Goal: Information Seeking & Learning: Learn about a topic

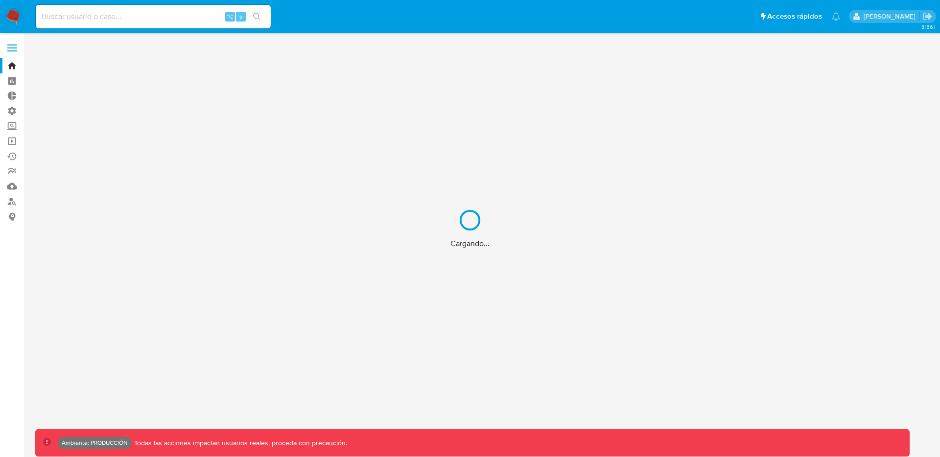
click at [17, 47] on div "Cargando..." at bounding box center [470, 228] width 940 height 457
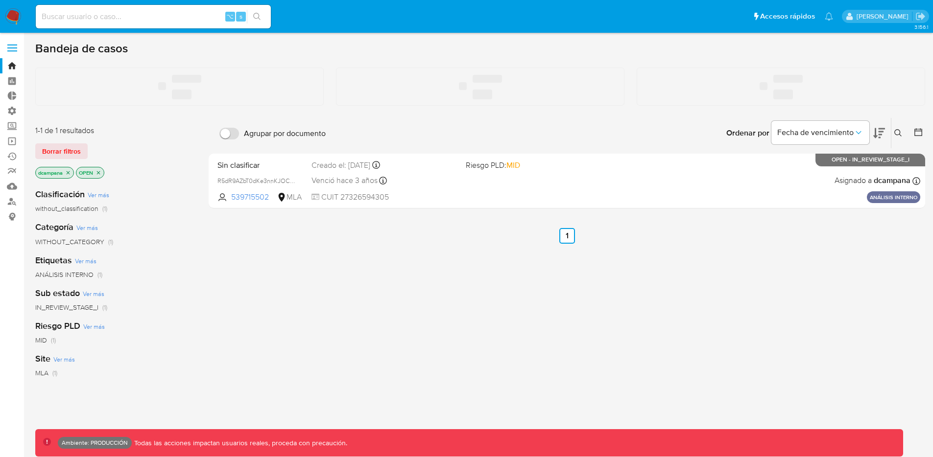
click at [10, 49] on label at bounding box center [12, 48] width 24 height 21
click at [0, 0] on input "checkbox" at bounding box center [0, 0] width 0 height 0
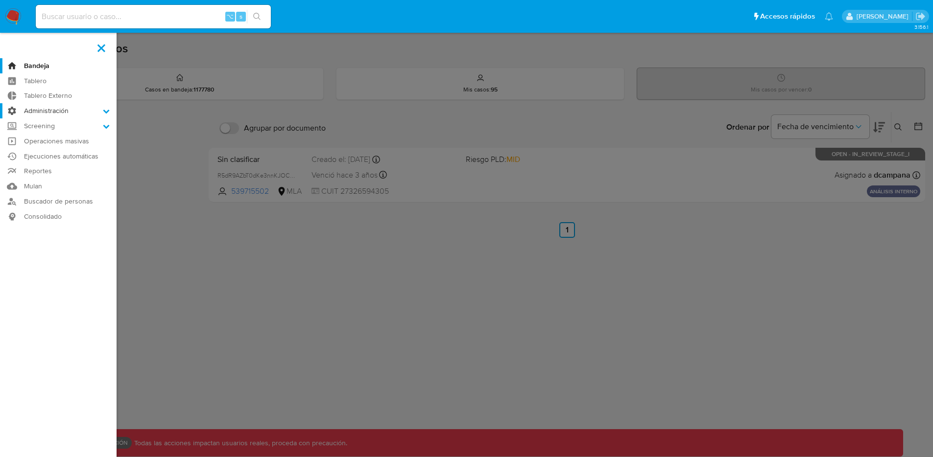
click at [66, 103] on label "Administración" at bounding box center [58, 110] width 117 height 15
click at [0, 0] on input "Administración" at bounding box center [0, 0] width 0 height 0
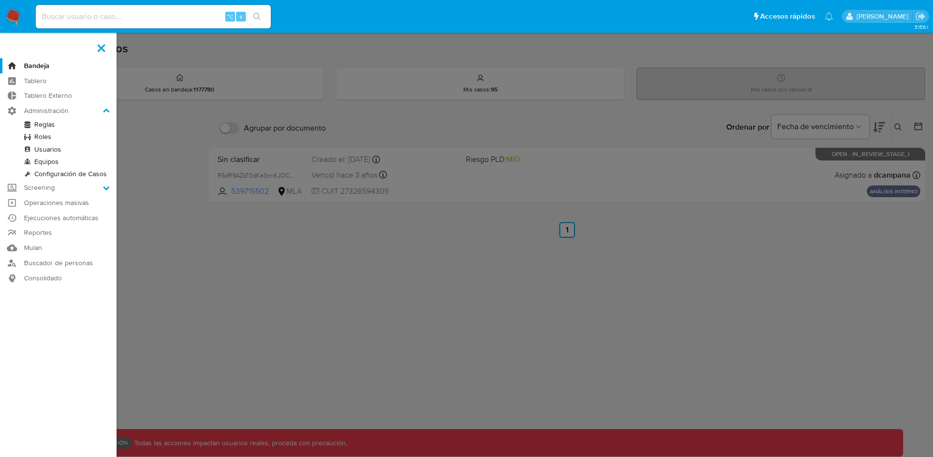
click at [53, 150] on link "Usuarios" at bounding box center [58, 149] width 117 height 12
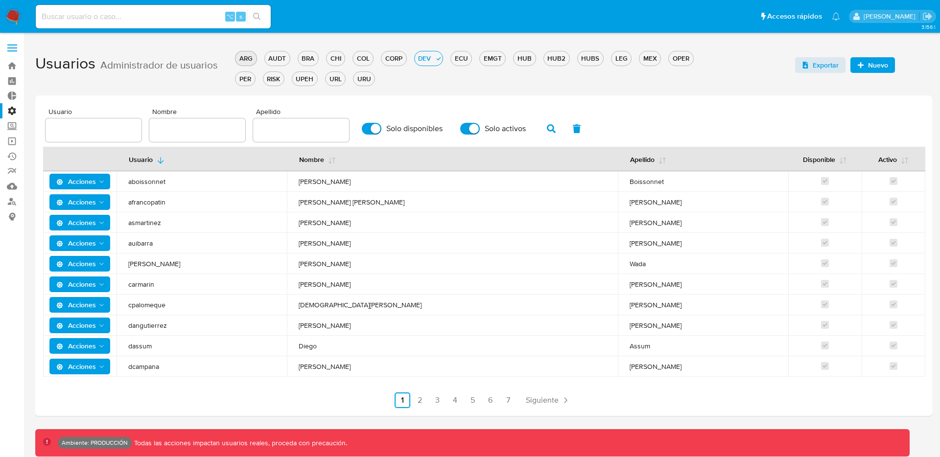
click at [250, 56] on div "ARG" at bounding box center [246, 58] width 21 height 9
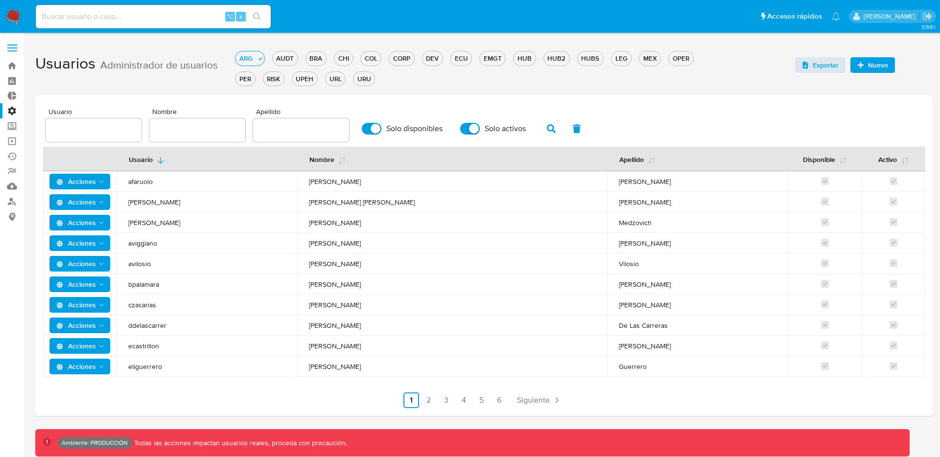
click at [183, 131] on input "text" at bounding box center [197, 130] width 96 height 13
click at [547, 134] on span "button" at bounding box center [551, 128] width 9 height 17
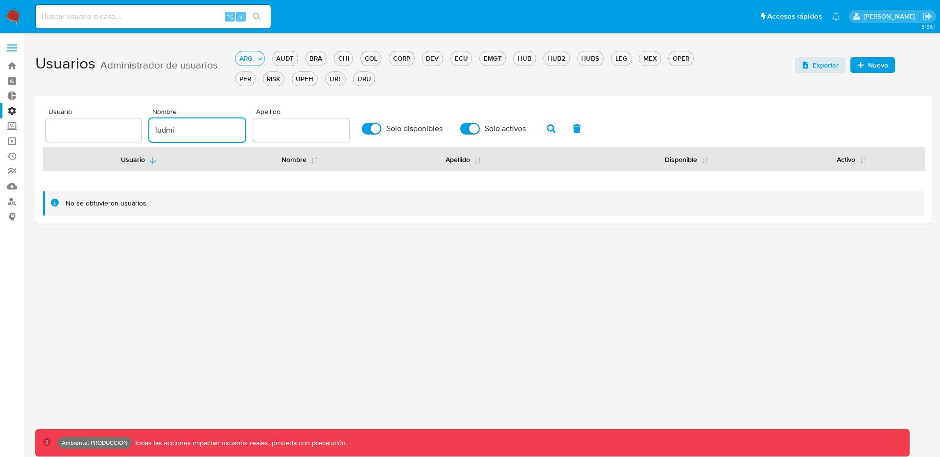
click at [204, 135] on input "ludmi" at bounding box center [197, 130] width 96 height 13
type input "ludmila"
click at [541, 130] on button "button" at bounding box center [551, 129] width 25 height 24
click at [159, 130] on input "ludmila" at bounding box center [197, 130] width 96 height 13
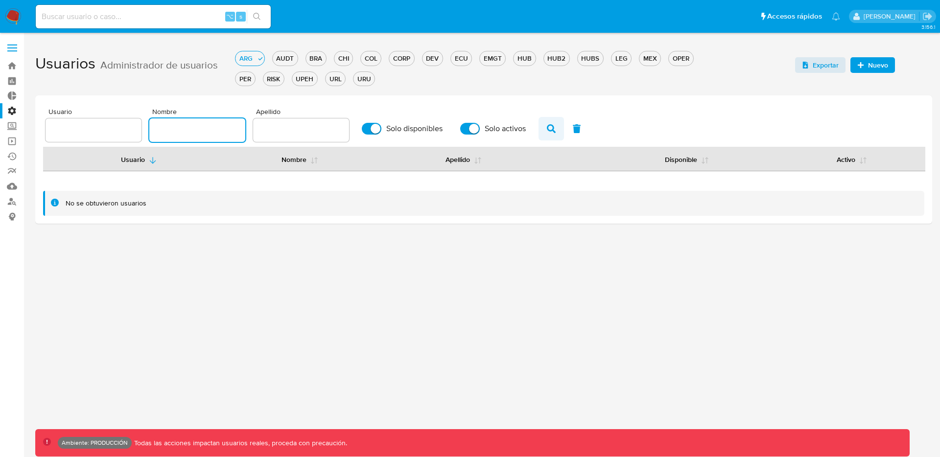
click at [548, 127] on icon "button" at bounding box center [551, 128] width 9 height 9
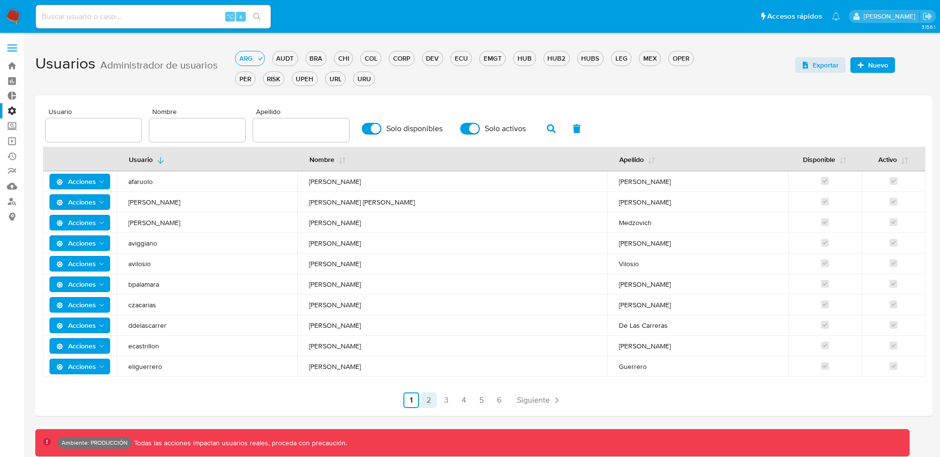
click at [434, 400] on link "2" at bounding box center [429, 401] width 16 height 16
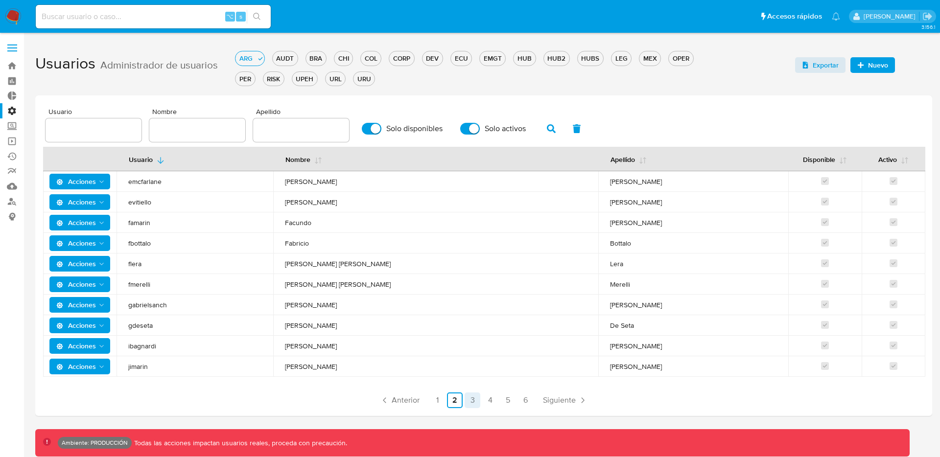
click at [470, 401] on link "3" at bounding box center [473, 401] width 16 height 16
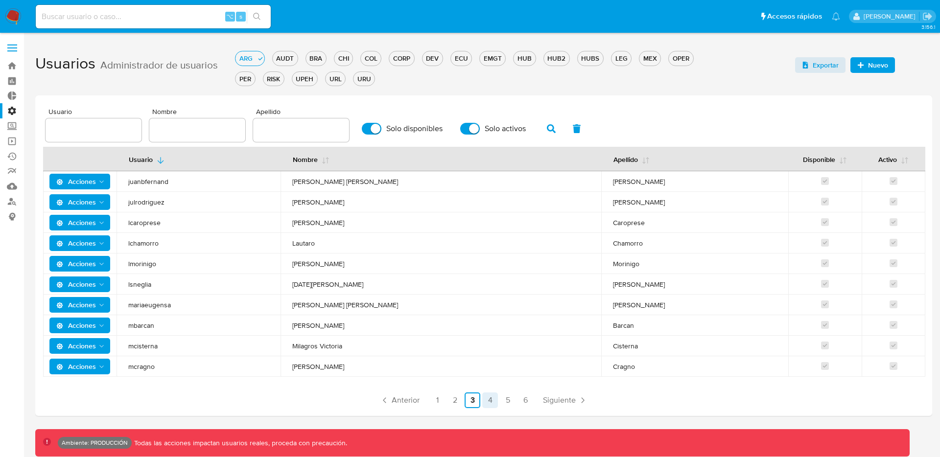
click at [490, 402] on link "4" at bounding box center [490, 401] width 16 height 16
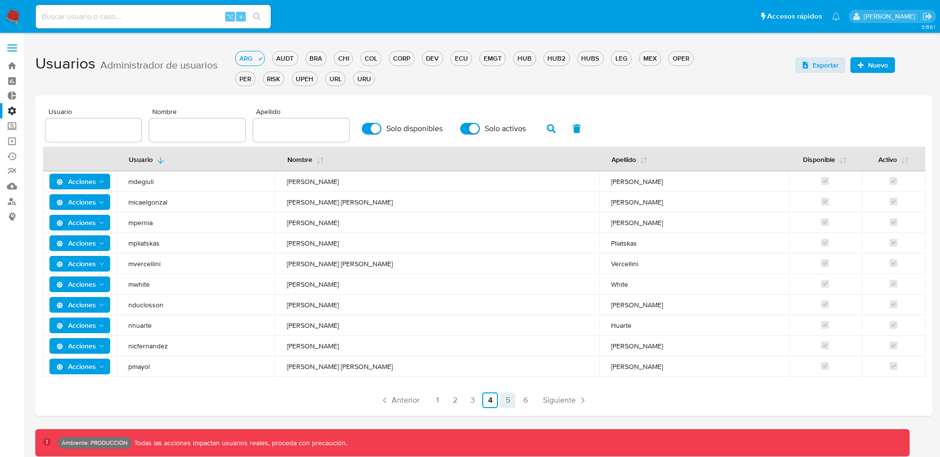
click at [513, 402] on link "5" at bounding box center [508, 401] width 16 height 16
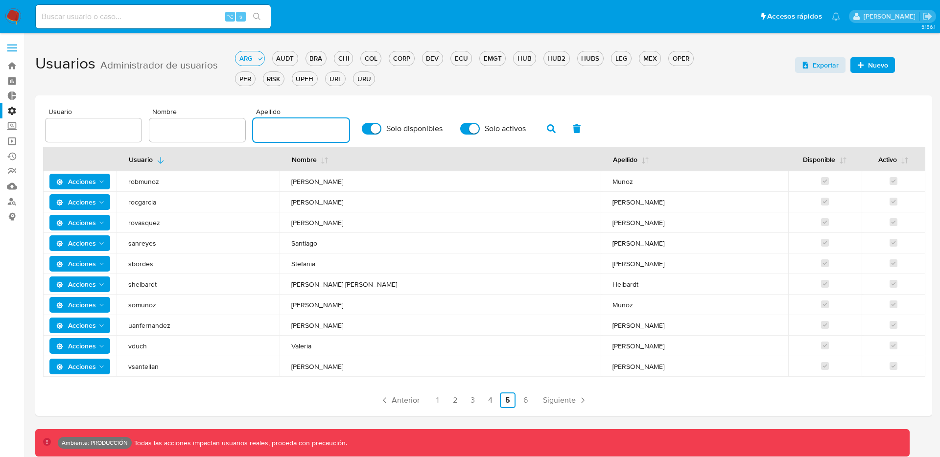
click at [312, 130] on input "text" at bounding box center [301, 130] width 96 height 13
type input "lanatti"
click at [547, 130] on icon "button" at bounding box center [551, 128] width 9 height 9
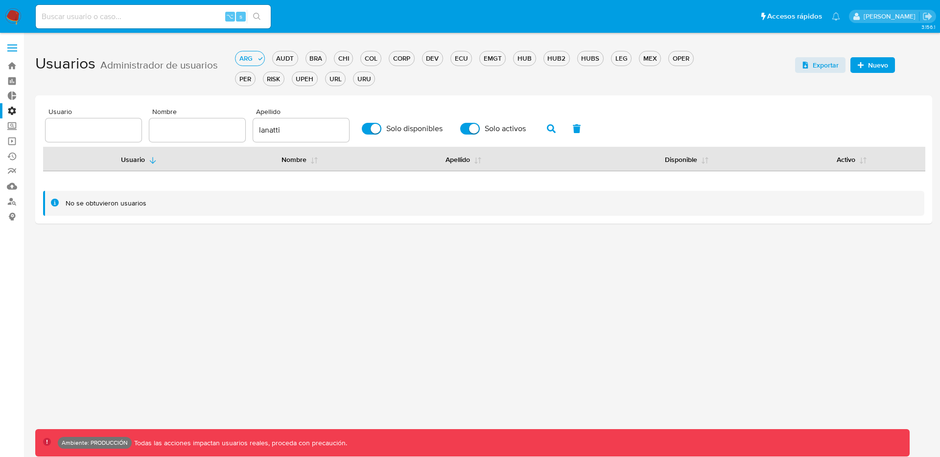
click at [372, 134] on input "Solo disponibles" at bounding box center [372, 129] width 20 height 12
checkbox input "false"
click at [463, 127] on input "Solo activos" at bounding box center [470, 129] width 20 height 12
checkbox input "false"
click at [547, 130] on icon "button" at bounding box center [551, 128] width 9 height 9
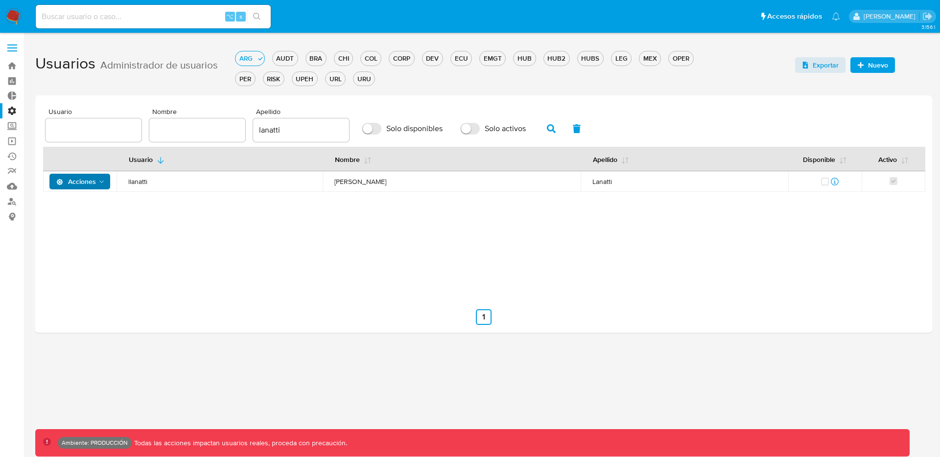
click at [59, 185] on icon "Acciones" at bounding box center [59, 182] width 6 height 6
click at [83, 212] on button "Detalle" at bounding box center [82, 206] width 88 height 24
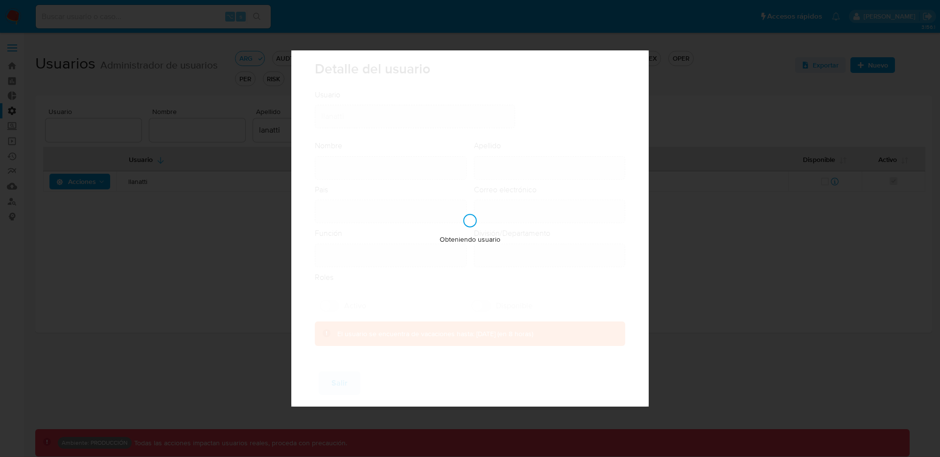
type input "Ludmila"
type input "Lanatti"
type input "Argentina"
type input "ludmila.lanatti@mercadolibre.com"
type input "Gerente (80001635)"
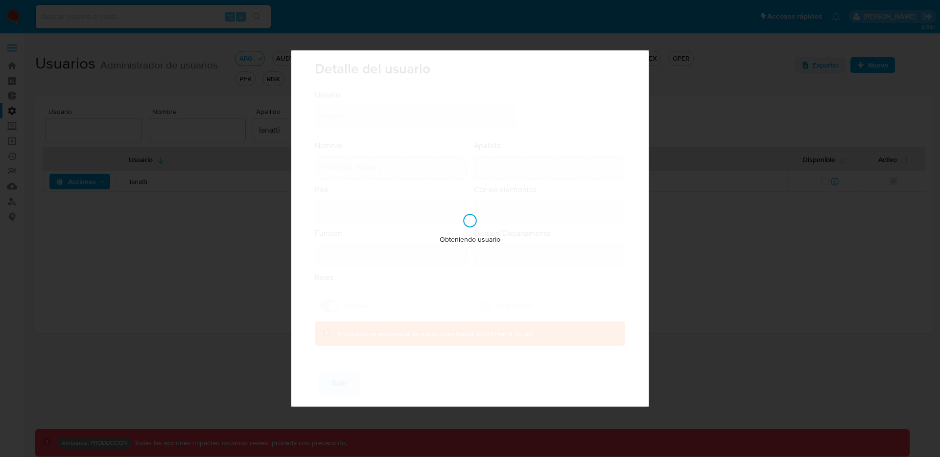
type input "Risk & Compliance AML Countries"
checkbox input "true"
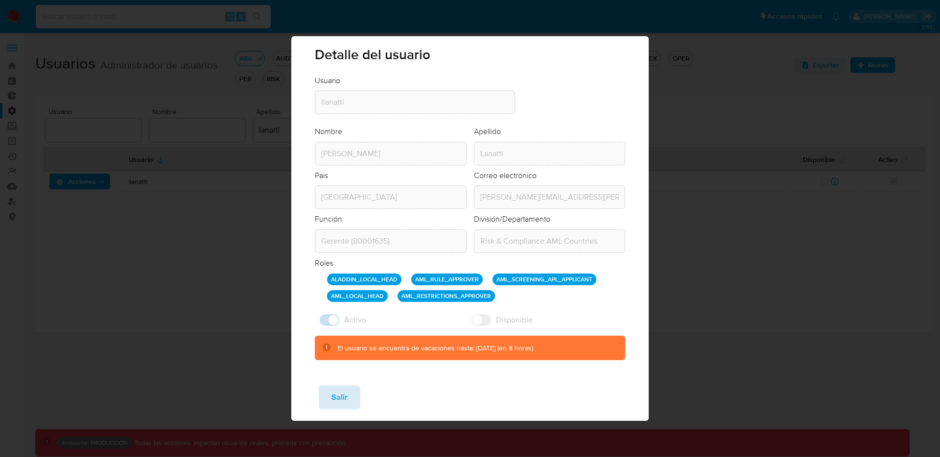
click at [325, 400] on button "Salir" at bounding box center [340, 398] width 42 height 24
checkbox input "false"
checkbox input "true"
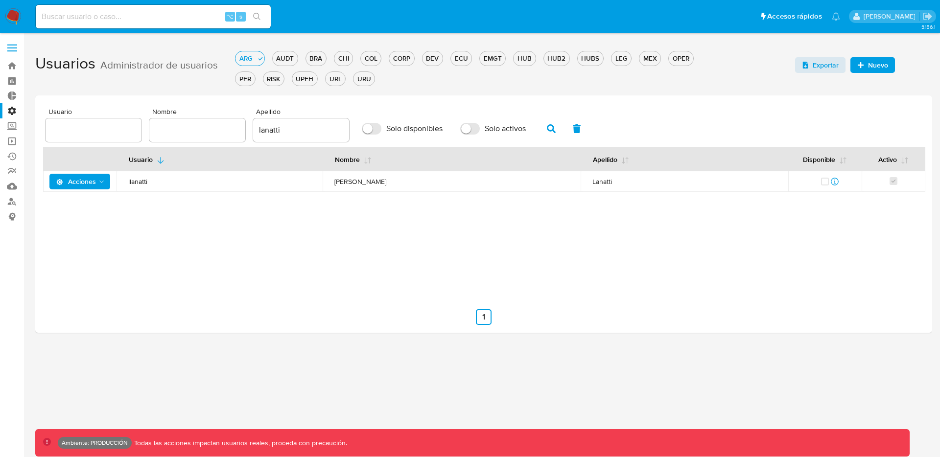
click at [102, 180] on icon "Acciones" at bounding box center [102, 182] width 8 height 8
click at [91, 269] on button "Ver registros" at bounding box center [82, 277] width 88 height 24
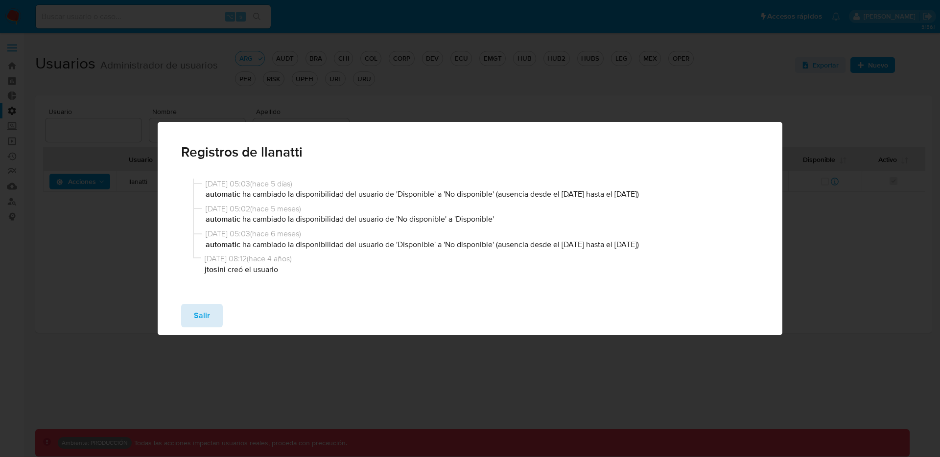
click at [201, 305] on span "Salir" at bounding box center [202, 316] width 16 height 22
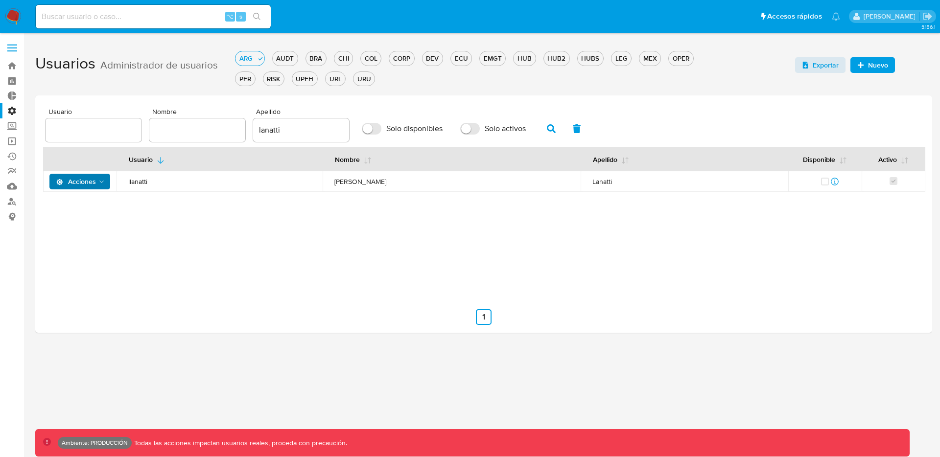
click at [10, 49] on label at bounding box center [12, 48] width 24 height 21
click at [0, 0] on input "checkbox" at bounding box center [0, 0] width 0 height 0
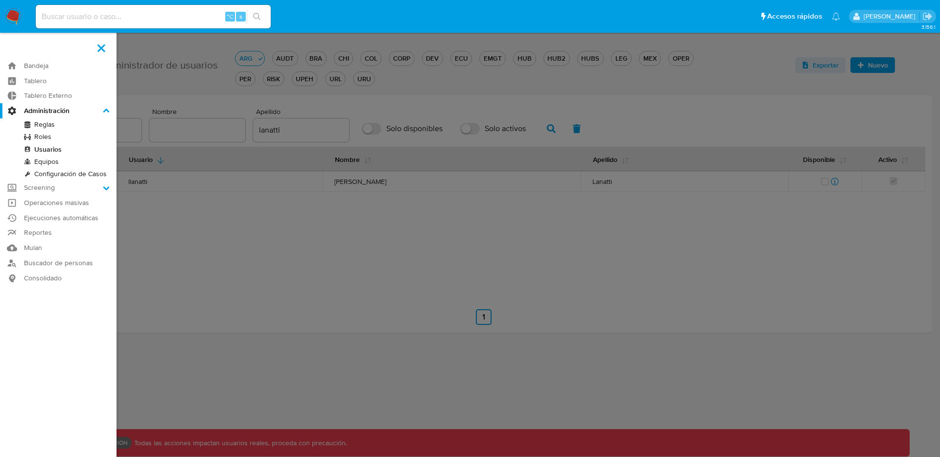
click at [46, 137] on link "Roles" at bounding box center [58, 137] width 117 height 12
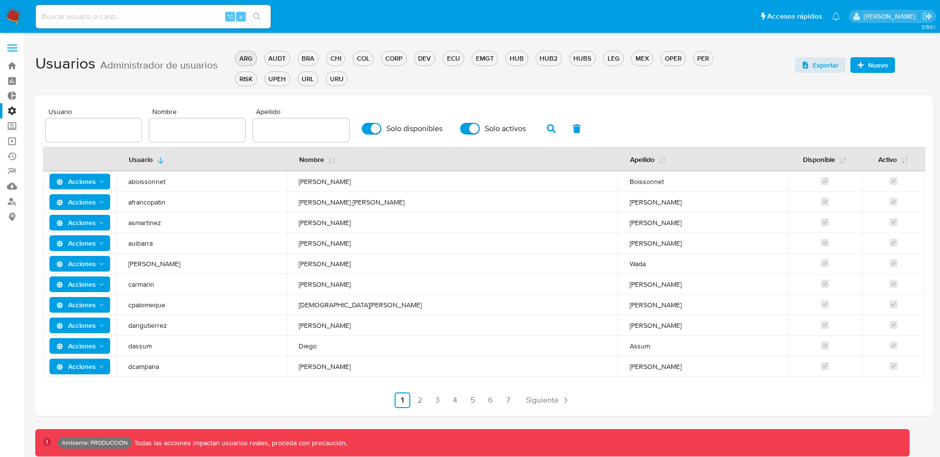
click at [251, 54] on div "ARG" at bounding box center [246, 58] width 21 height 9
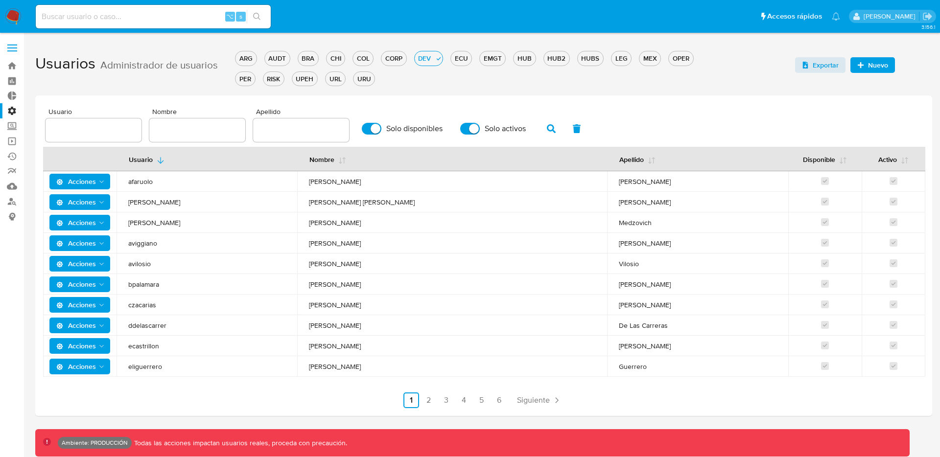
click at [16, 47] on span at bounding box center [12, 47] width 10 height 1
click at [0, 0] on input "checkbox" at bounding box center [0, 0] width 0 height 0
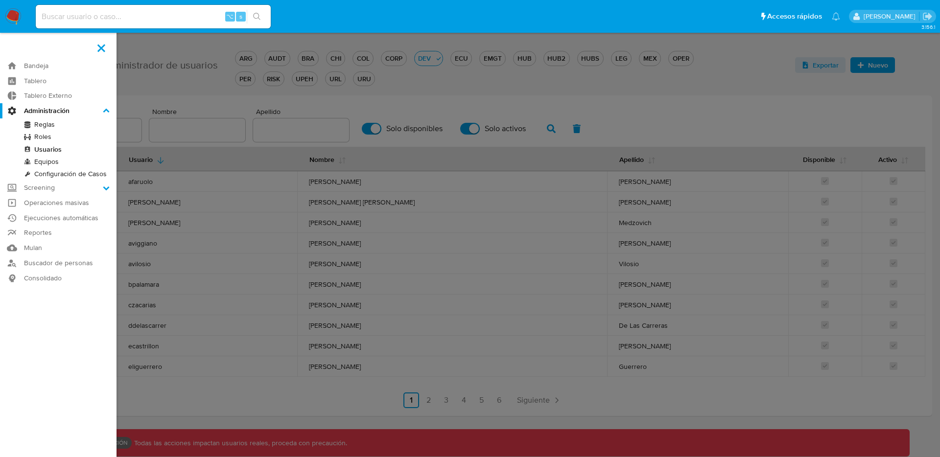
click at [43, 135] on link "Roles" at bounding box center [58, 137] width 117 height 12
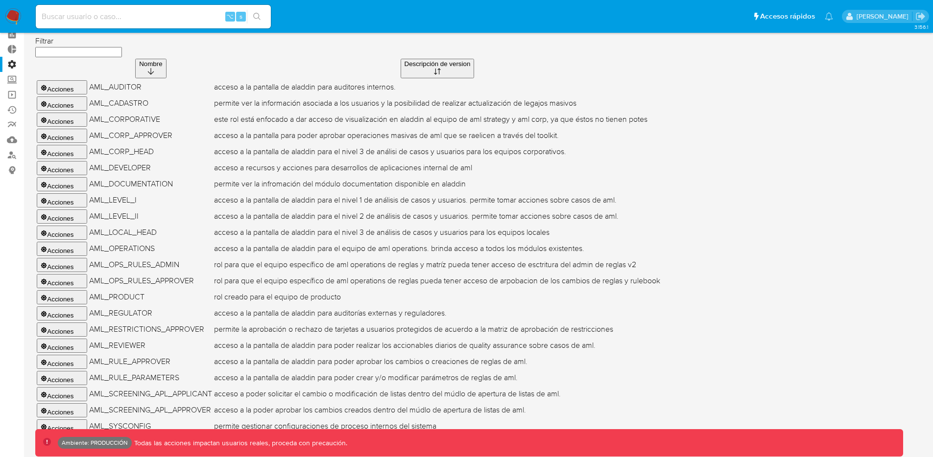
scroll to position [162, 0]
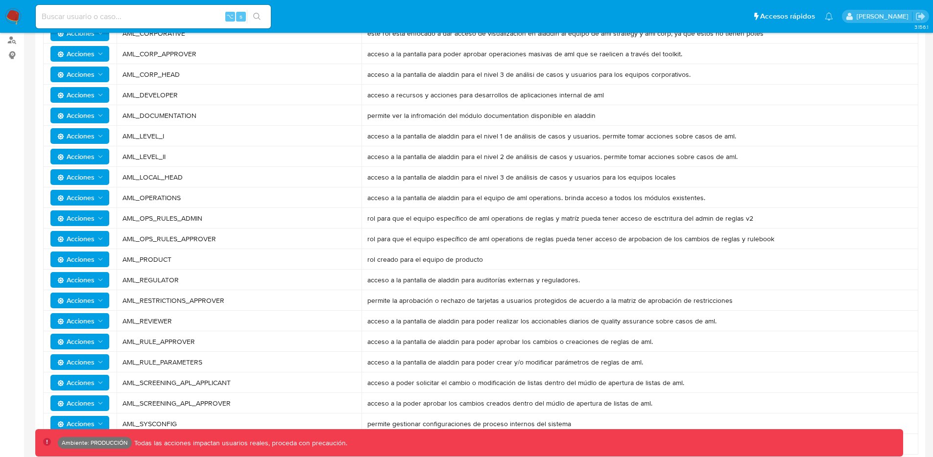
click at [101, 347] on span "Acciones" at bounding box center [80, 342] width 47 height 14
click at [92, 363] on button "Usuarios" at bounding box center [82, 367] width 88 height 24
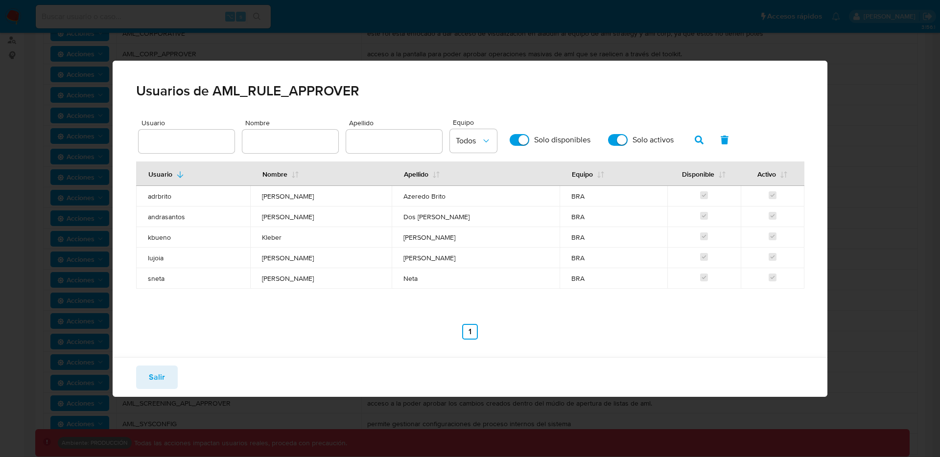
click at [516, 138] on input "Solo disponibles" at bounding box center [520, 140] width 20 height 12
checkbox input "false"
click at [702, 137] on button "button" at bounding box center [699, 140] width 25 height 24
drag, startPoint x: 169, startPoint y: 256, endPoint x: 728, endPoint y: 256, distance: 558.2
click at [729, 256] on tr "llanatti [PERSON_NAME] ARG Ausente indefinidamente" at bounding box center [470, 257] width 668 height 21
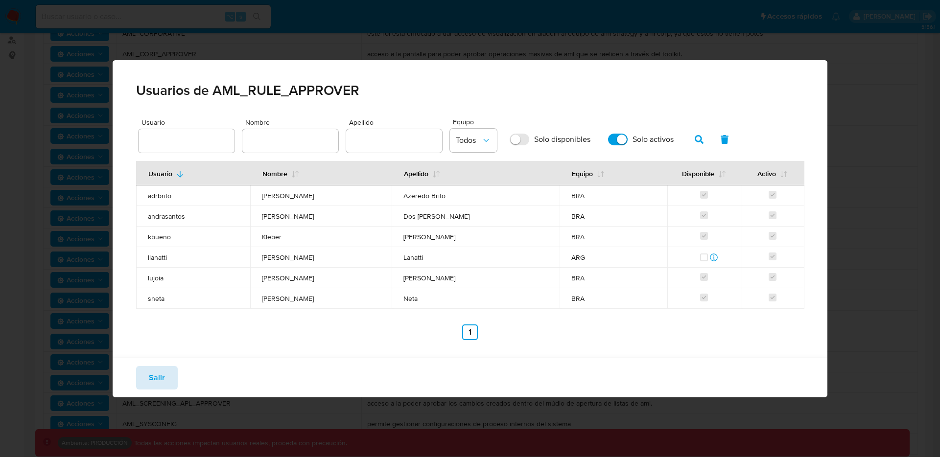
click at [175, 372] on div "Salir" at bounding box center [470, 378] width 714 height 40
click at [172, 373] on button "Salir" at bounding box center [157, 378] width 42 height 24
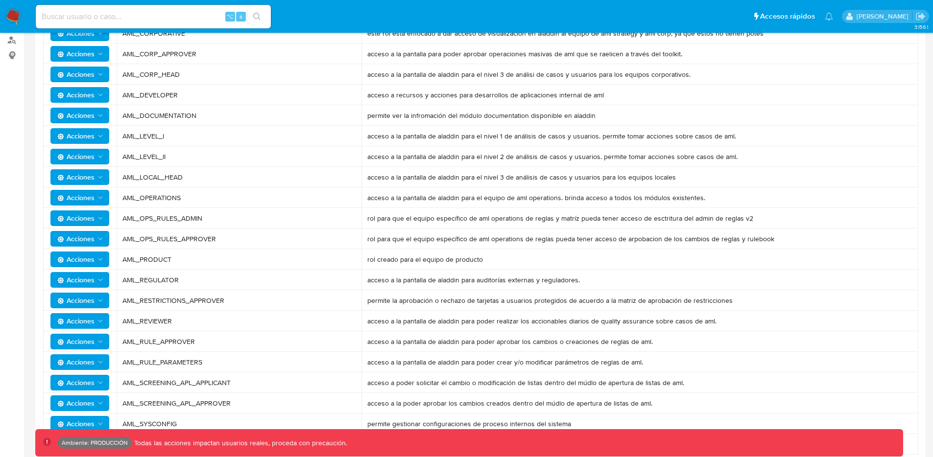
scroll to position [0, 0]
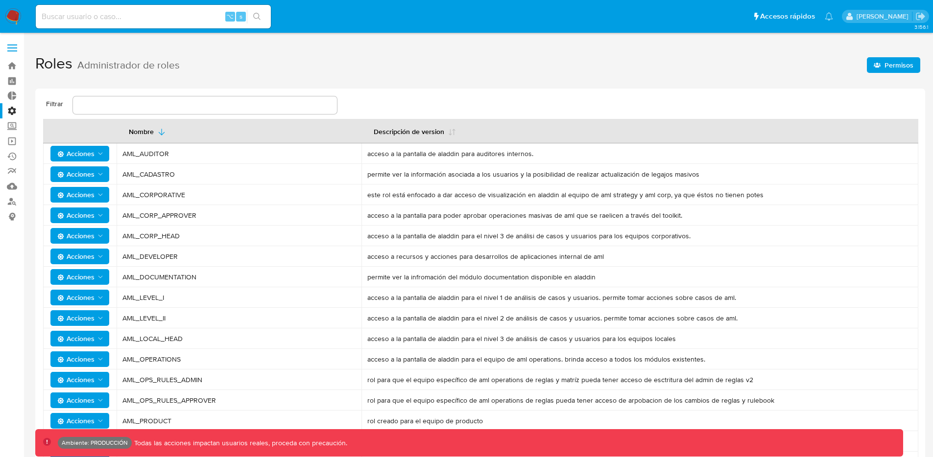
click at [9, 47] on span at bounding box center [12, 47] width 10 height 1
click at [0, 0] on input "checkbox" at bounding box center [0, 0] width 0 height 0
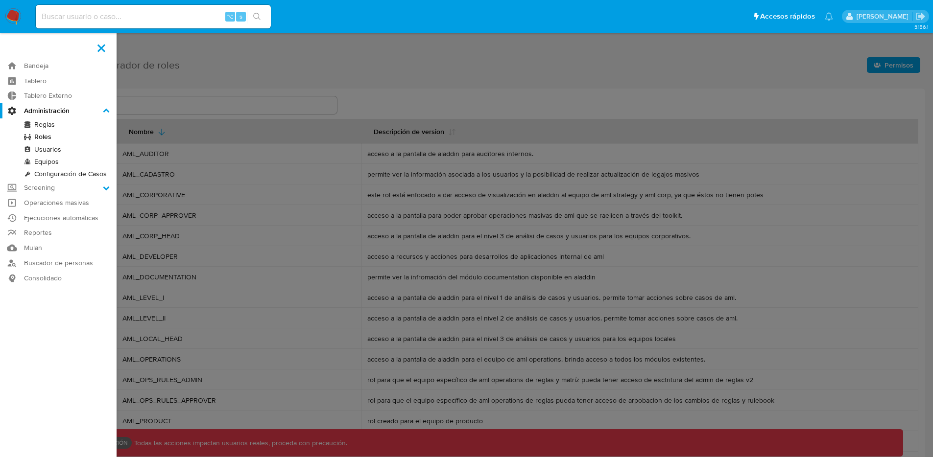
click at [46, 138] on link "Roles" at bounding box center [58, 137] width 117 height 12
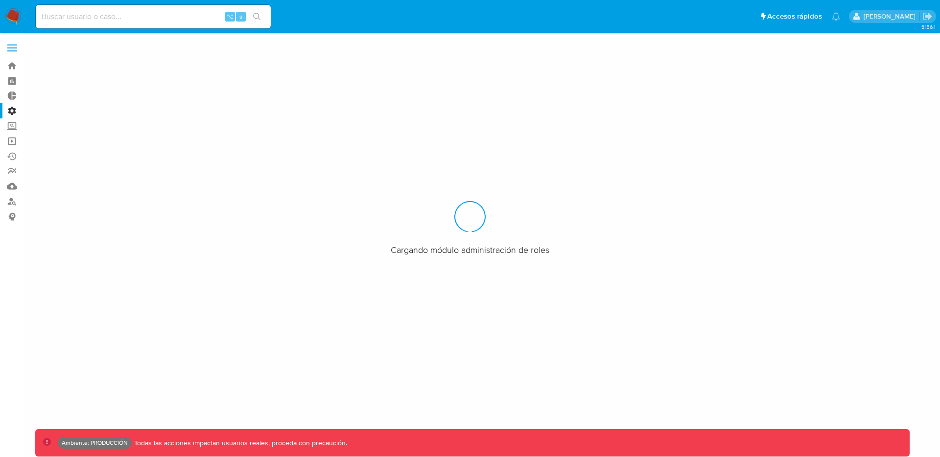
click at [7, 43] on label at bounding box center [12, 48] width 24 height 21
click at [0, 0] on input "checkbox" at bounding box center [0, 0] width 0 height 0
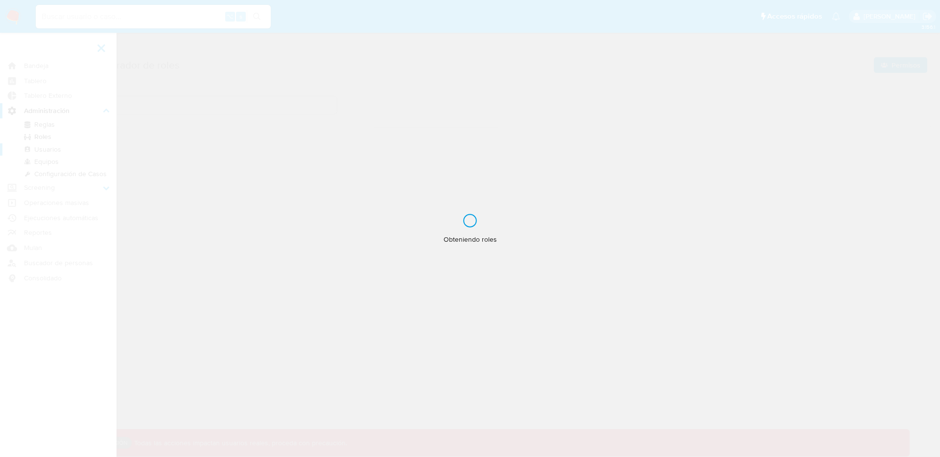
click at [39, 148] on div "Obteniendo roles" at bounding box center [470, 228] width 940 height 457
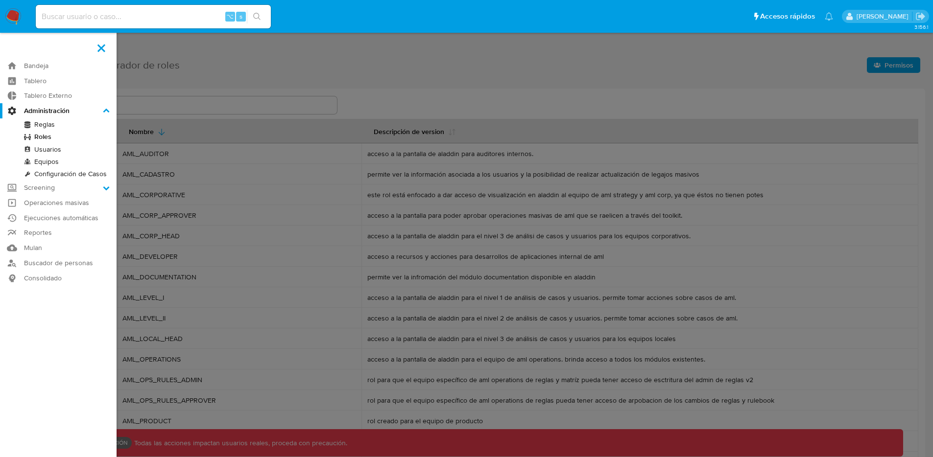
click at [45, 150] on link "Usuarios" at bounding box center [58, 149] width 117 height 12
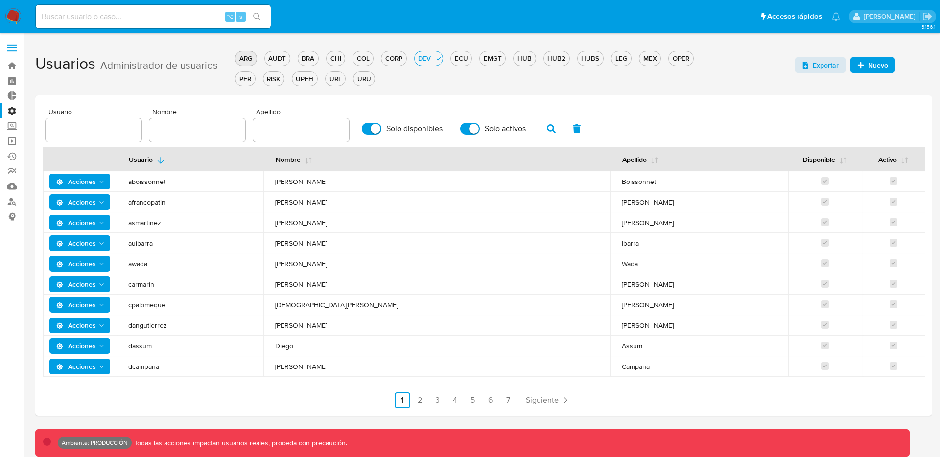
click at [251, 60] on div "ARG" at bounding box center [246, 58] width 21 height 9
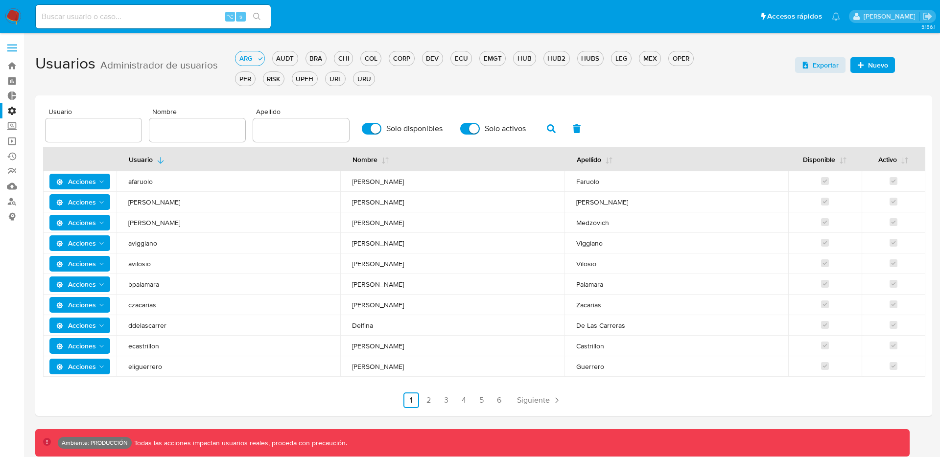
click at [366, 130] on input "Solo disponibles" at bounding box center [372, 129] width 20 height 12
click at [539, 129] on button "button" at bounding box center [551, 129] width 25 height 24
click at [540, 129] on button "button" at bounding box center [551, 129] width 25 height 24
click at [242, 60] on div "ARG" at bounding box center [246, 58] width 21 height 9
click at [366, 131] on input "Solo disponibles" at bounding box center [372, 129] width 20 height 12
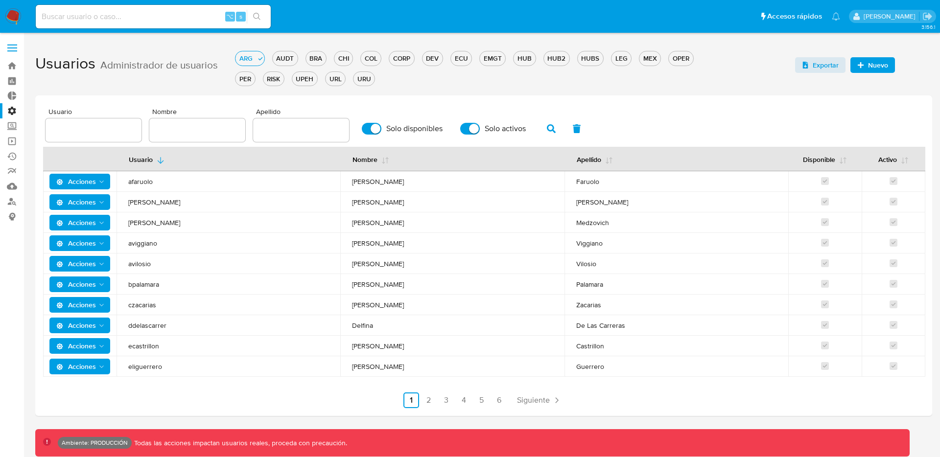
click at [366, 131] on input "Solo disponibles" at bounding box center [372, 129] width 20 height 12
checkbox input "false"
click at [550, 125] on icon "button" at bounding box center [551, 128] width 9 height 9
click at [279, 130] on input "text" at bounding box center [301, 130] width 96 height 13
type input "lanatti"
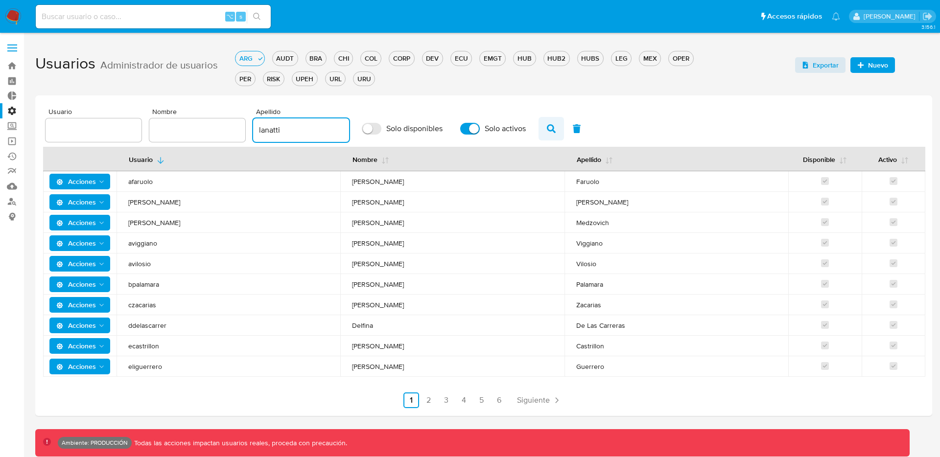
click at [553, 128] on button "button" at bounding box center [551, 129] width 25 height 24
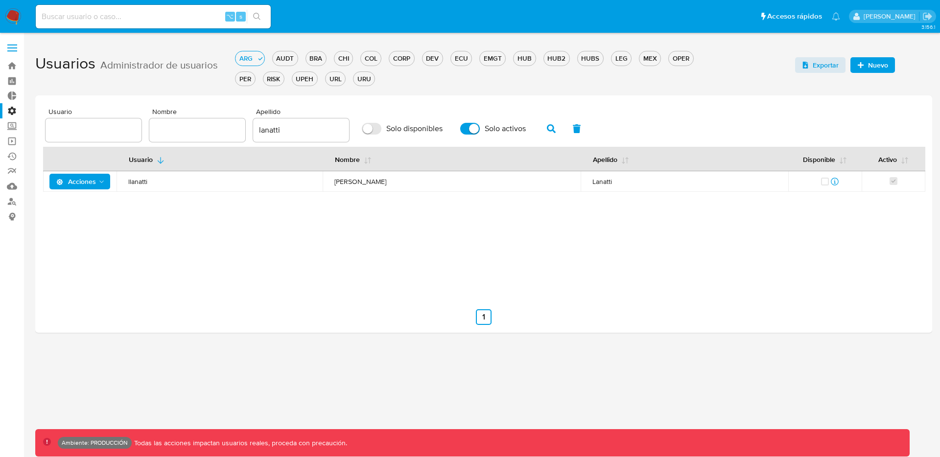
click at [73, 172] on td "Acciones" at bounding box center [79, 181] width 73 height 21
click at [74, 178] on span "Acciones" at bounding box center [76, 182] width 40 height 16
click at [94, 277] on button "Ver registros" at bounding box center [82, 277] width 88 height 24
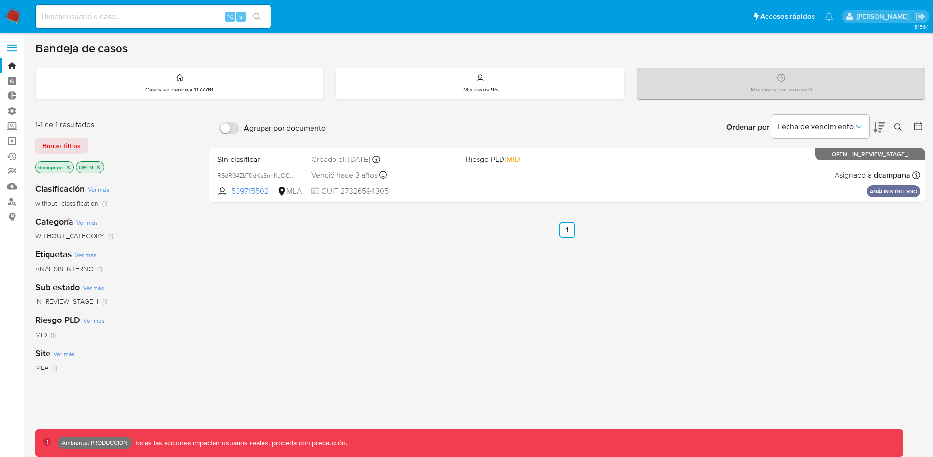
click at [99, 166] on icon "close-filter" at bounding box center [98, 168] width 6 height 6
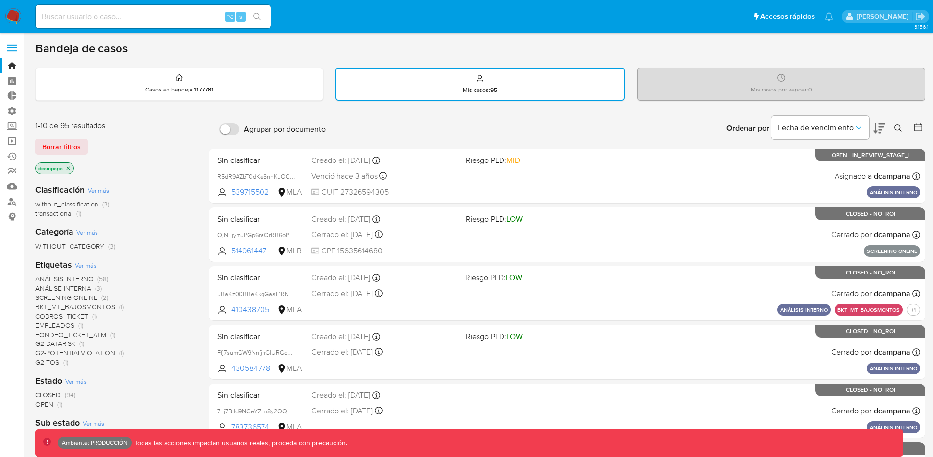
click at [69, 167] on icon "close-filter" at bounding box center [68, 169] width 6 height 6
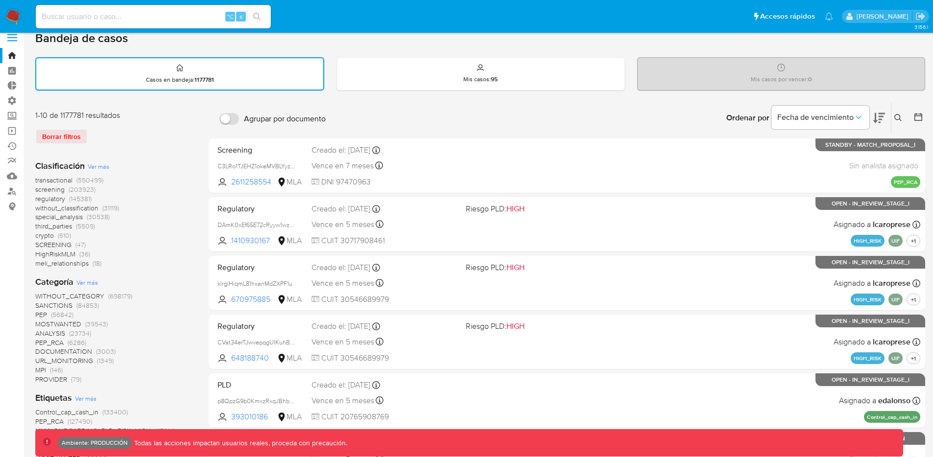
scroll to position [24, 0]
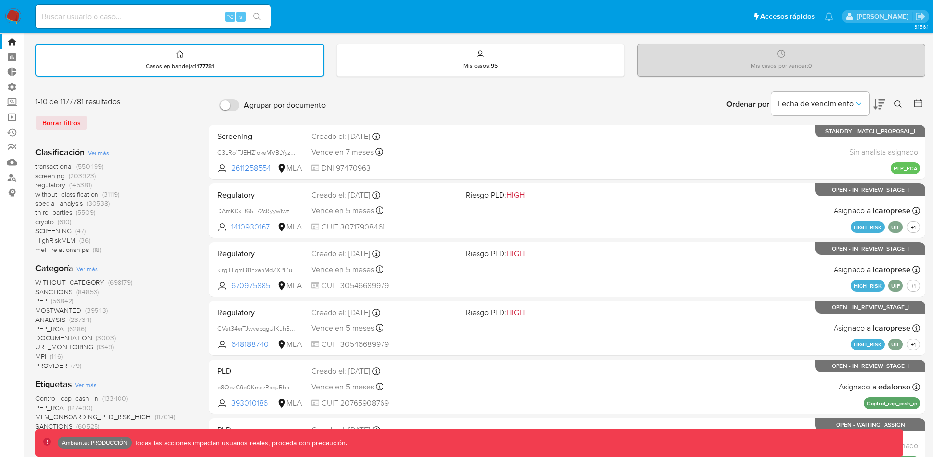
click at [60, 168] on span "transactional" at bounding box center [53, 167] width 37 height 10
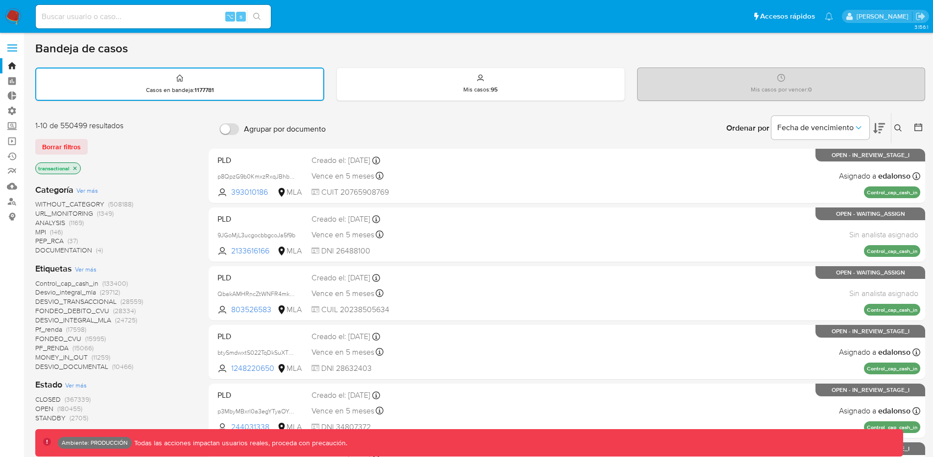
click at [15, 42] on label at bounding box center [12, 48] width 24 height 21
click at [0, 0] on input "checkbox" at bounding box center [0, 0] width 0 height 0
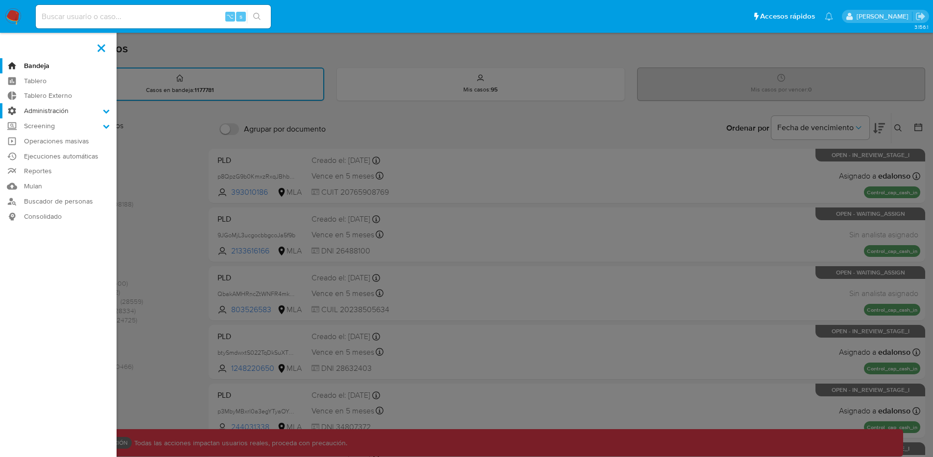
click at [78, 109] on label "Administración" at bounding box center [58, 110] width 117 height 15
click at [0, 0] on input "Administración" at bounding box center [0, 0] width 0 height 0
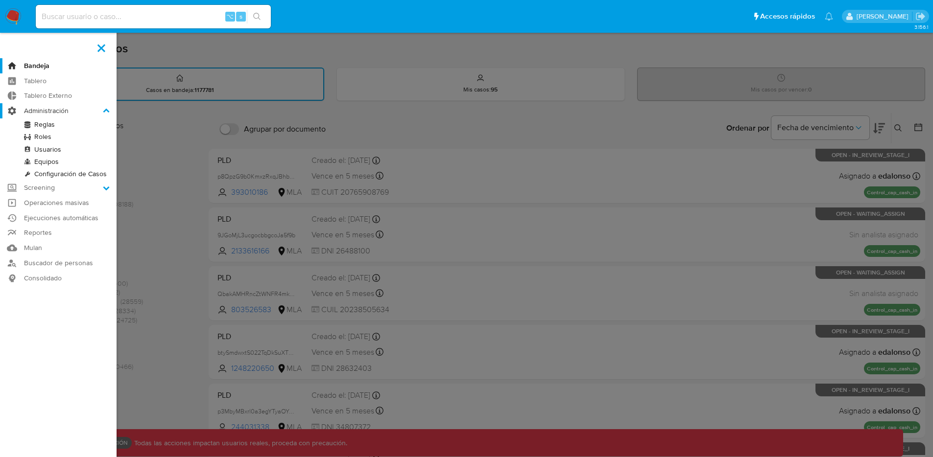
click at [78, 109] on label "Administración" at bounding box center [58, 110] width 117 height 15
click at [0, 0] on input "Administración" at bounding box center [0, 0] width 0 height 0
click at [243, 138] on label at bounding box center [466, 228] width 933 height 457
click at [0, 0] on input "checkbox" at bounding box center [0, 0] width 0 height 0
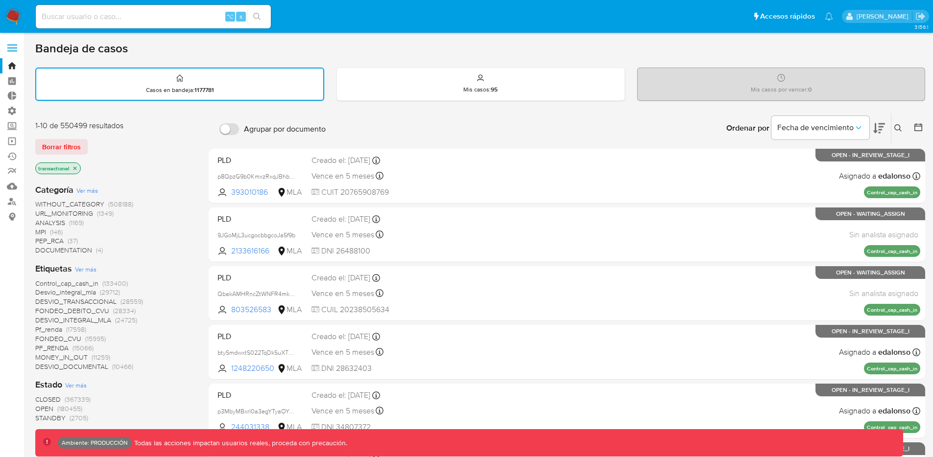
click at [8, 49] on label at bounding box center [12, 48] width 24 height 21
click at [11, 47] on span at bounding box center [12, 47] width 10 height 1
click at [0, 0] on input "checkbox" at bounding box center [0, 0] width 0 height 0
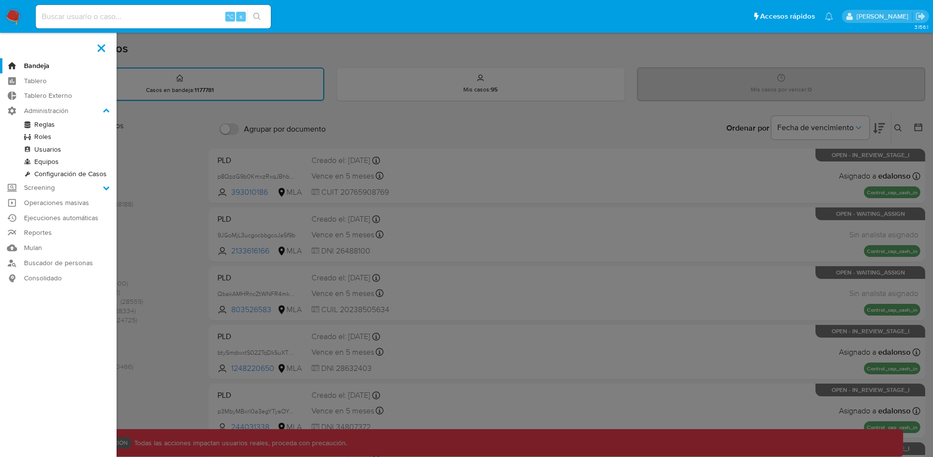
click at [42, 123] on link "Reglas" at bounding box center [58, 124] width 117 height 12
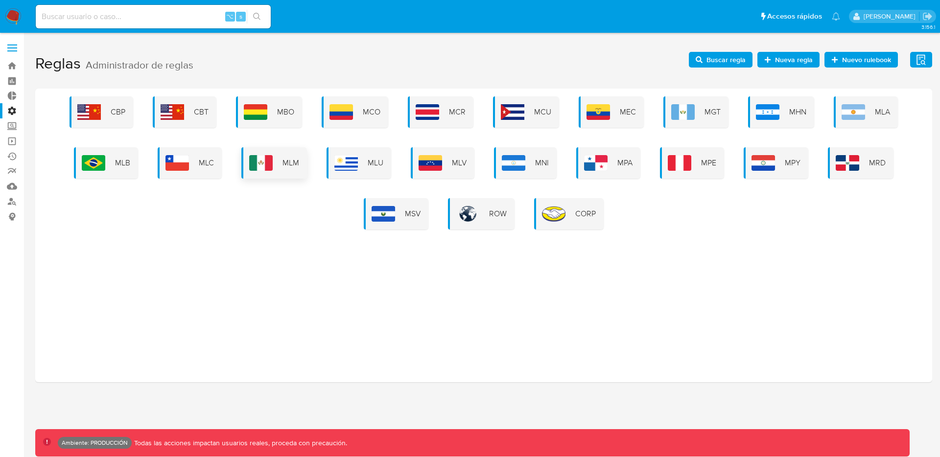
click at [284, 154] on div "MLM" at bounding box center [274, 162] width 66 height 31
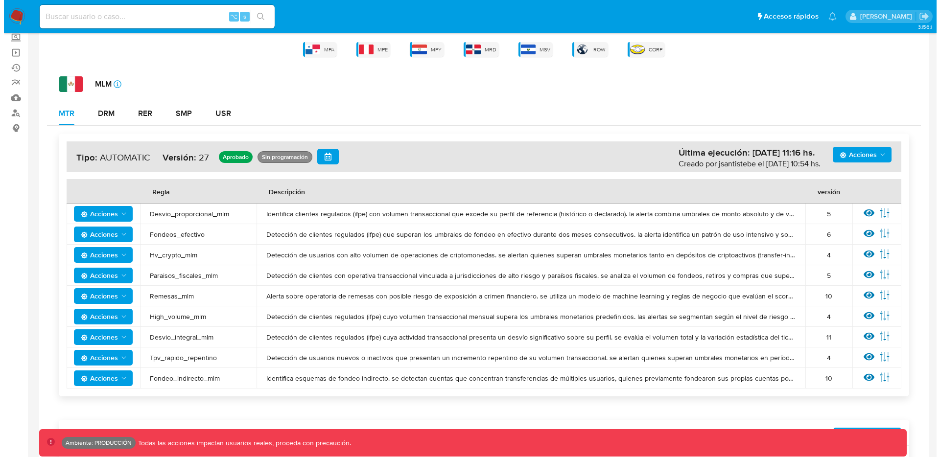
scroll to position [100, 0]
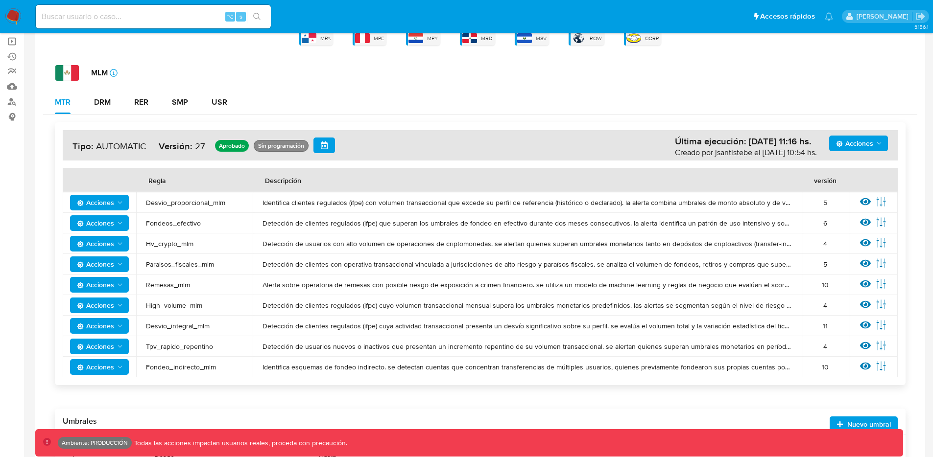
click at [182, 287] on span "Remesas_mlm" at bounding box center [194, 285] width 97 height 9
click at [181, 286] on span "Remesas_mlm" at bounding box center [194, 285] width 97 height 9
click at [189, 284] on span "Remesas_mlm" at bounding box center [194, 285] width 97 height 9
click at [182, 283] on span "Remesas_mlm" at bounding box center [194, 285] width 97 height 9
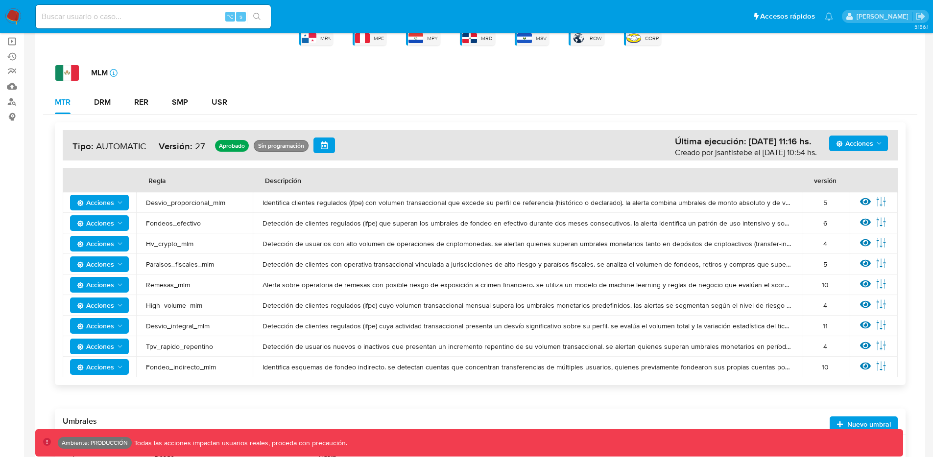
click at [182, 284] on span "Remesas_mlm" at bounding box center [194, 285] width 97 height 9
click at [153, 284] on span "Remesas_mlm" at bounding box center [194, 285] width 97 height 9
click at [868, 280] on icon at bounding box center [865, 284] width 11 height 11
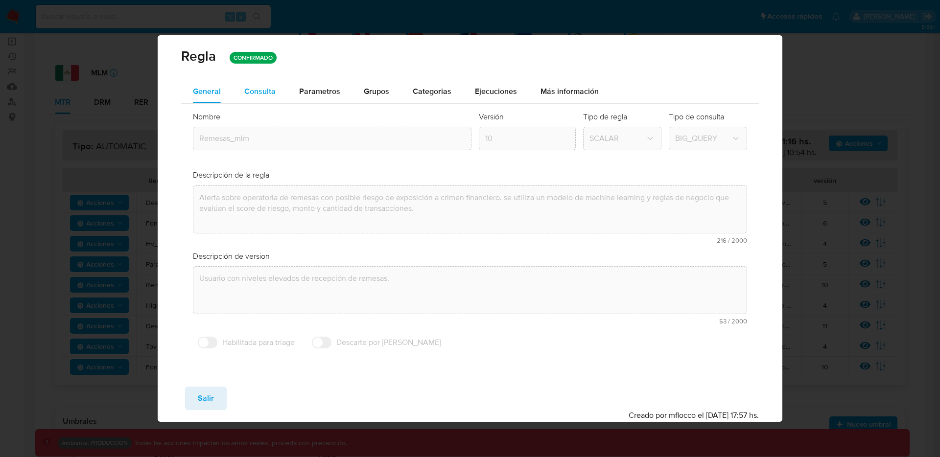
click at [254, 99] on div "Consulta" at bounding box center [259, 92] width 31 height 24
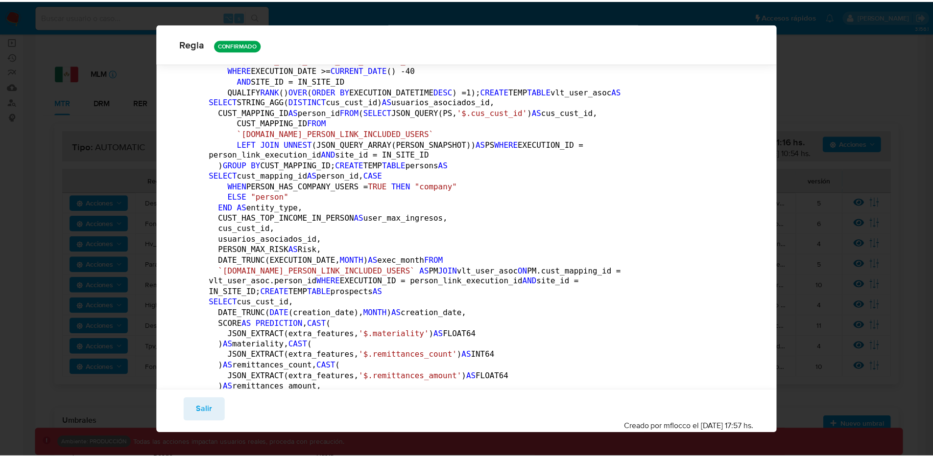
scroll to position [0, 0]
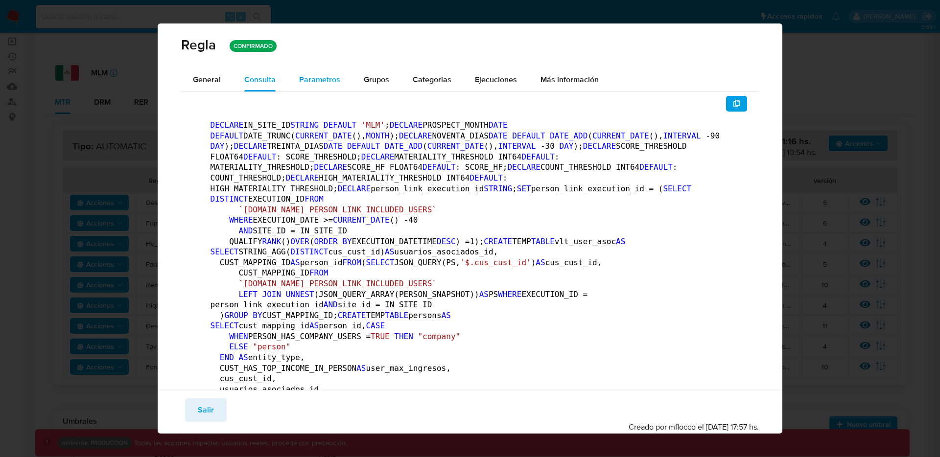
click at [319, 85] on span "Parametros" at bounding box center [319, 79] width 41 height 11
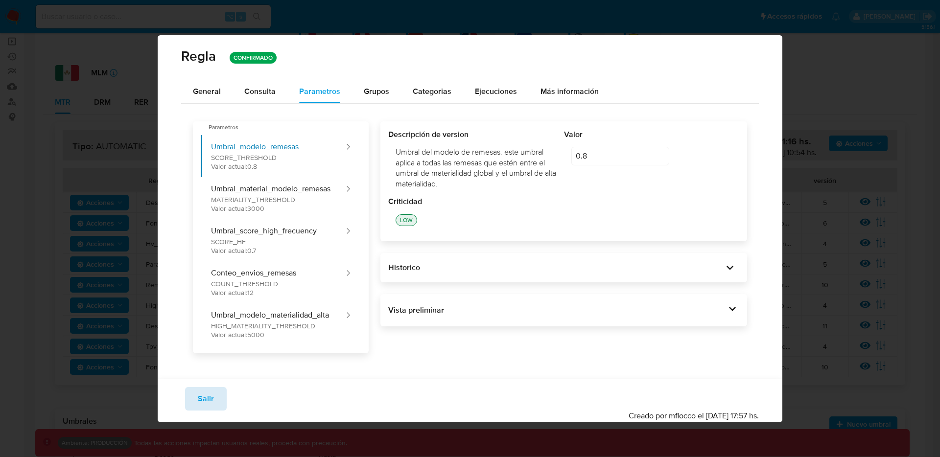
click at [203, 395] on span "Salir" at bounding box center [206, 399] width 16 height 22
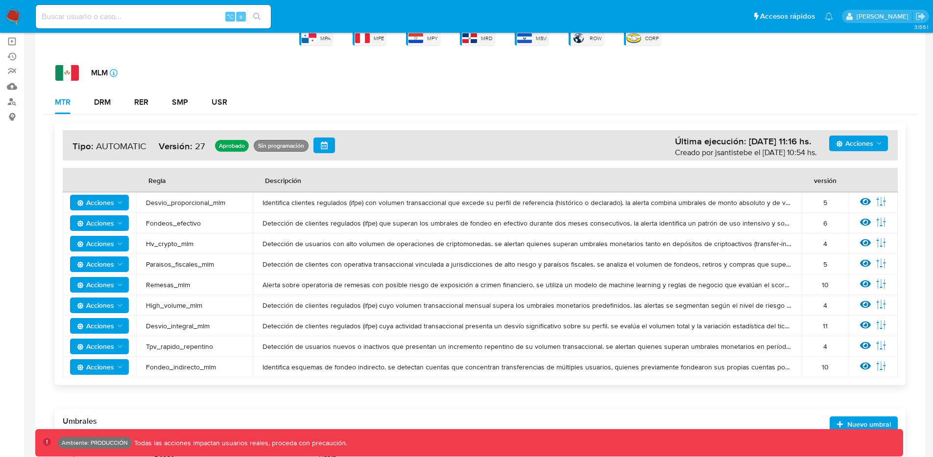
drag, startPoint x: 193, startPoint y: 285, endPoint x: 113, endPoint y: 293, distance: 81.2
click at [110, 285] on tr "Acciones Remesas_mlm Alerta sobre operatoria de remesas con posible riesgo de e…" at bounding box center [480, 285] width 835 height 21
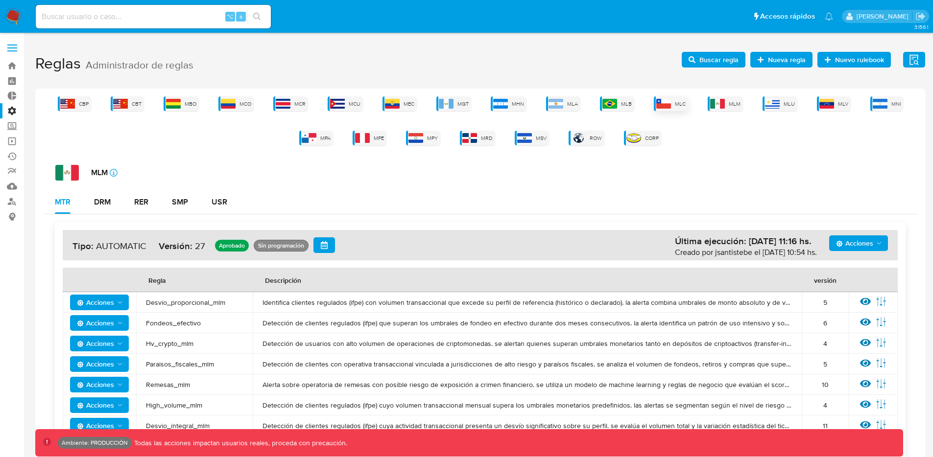
click at [661, 104] on img at bounding box center [663, 104] width 15 height 10
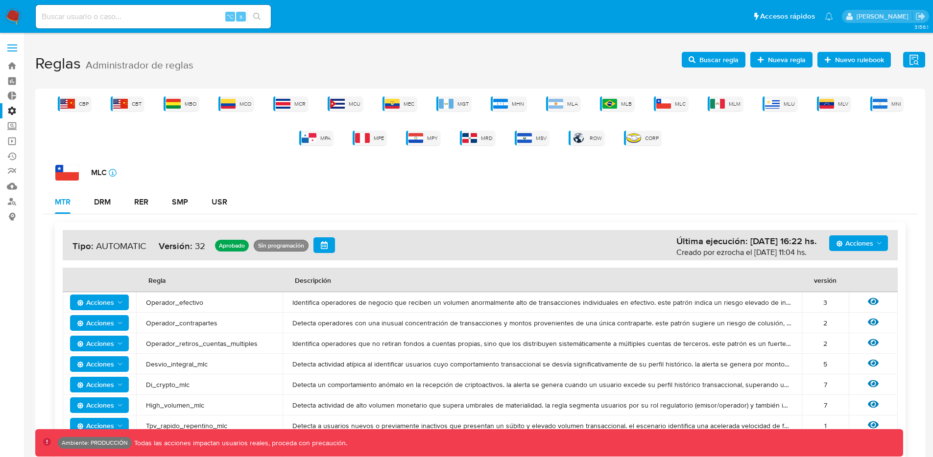
click at [9, 41] on label at bounding box center [12, 48] width 24 height 21
click at [0, 0] on input "checkbox" at bounding box center [0, 0] width 0 height 0
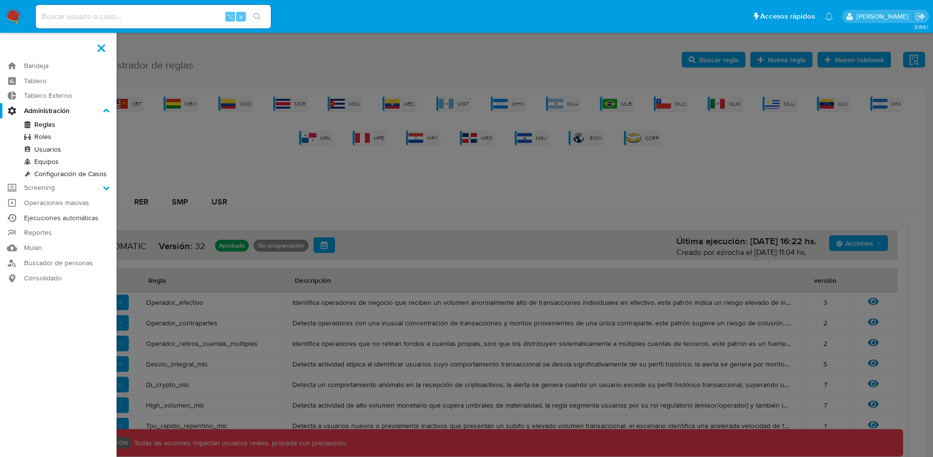
click at [45, 218] on link "Ejecuciones automáticas" at bounding box center [58, 218] width 117 height 15
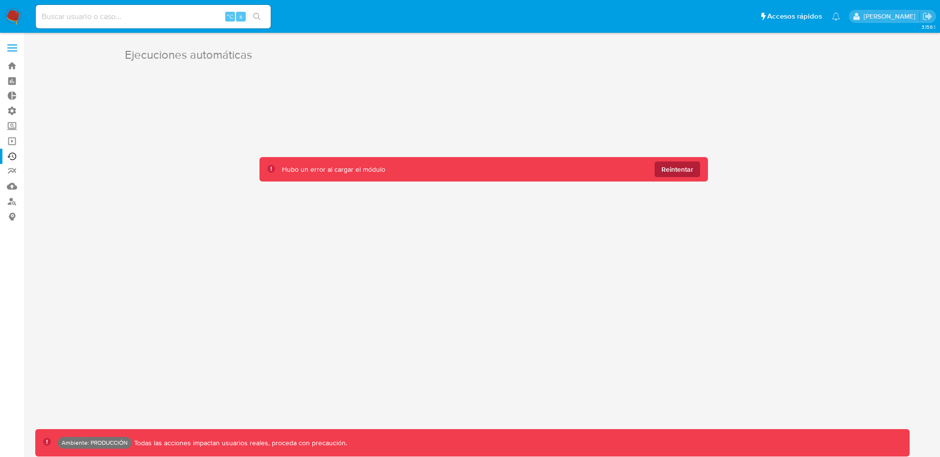
click at [669, 170] on span "Reintentar" at bounding box center [678, 170] width 32 height 16
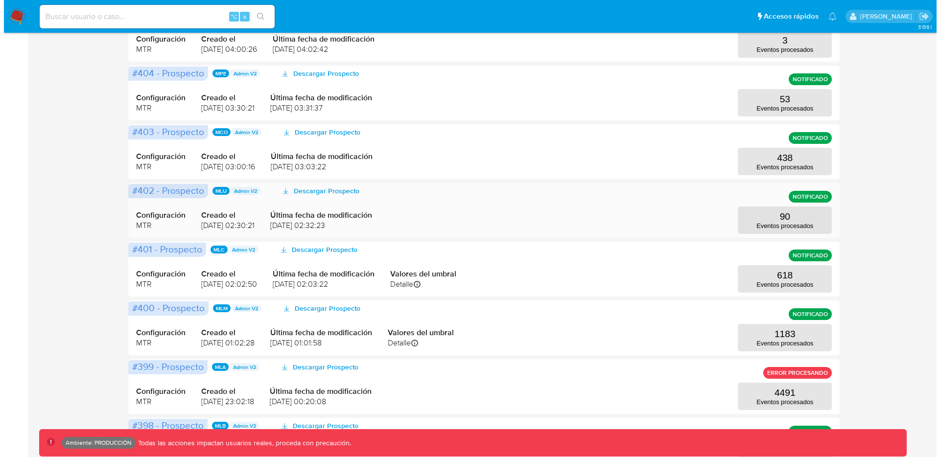
scroll to position [294, 0]
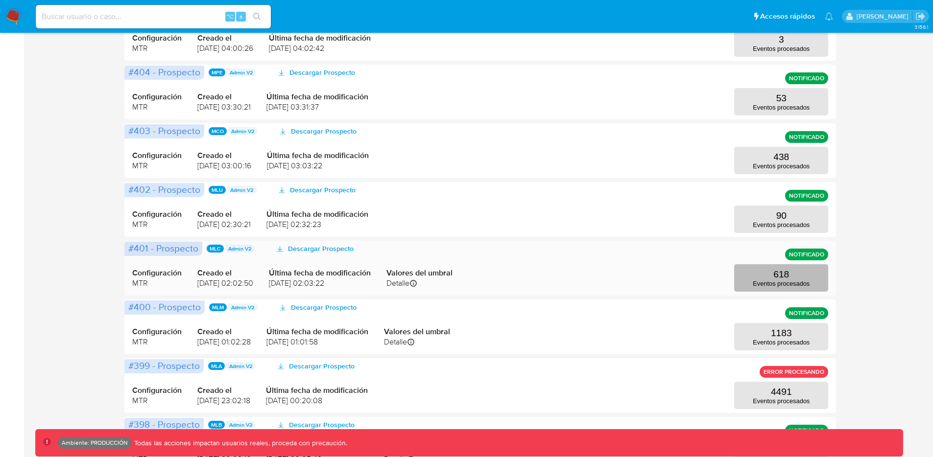
click at [791, 274] on button "618 Eventos procesados" at bounding box center [781, 277] width 94 height 27
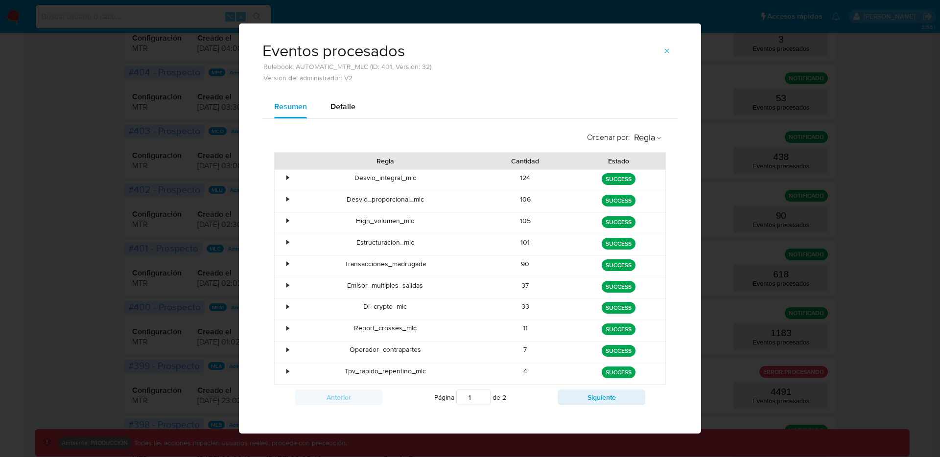
scroll to position [0, 0]
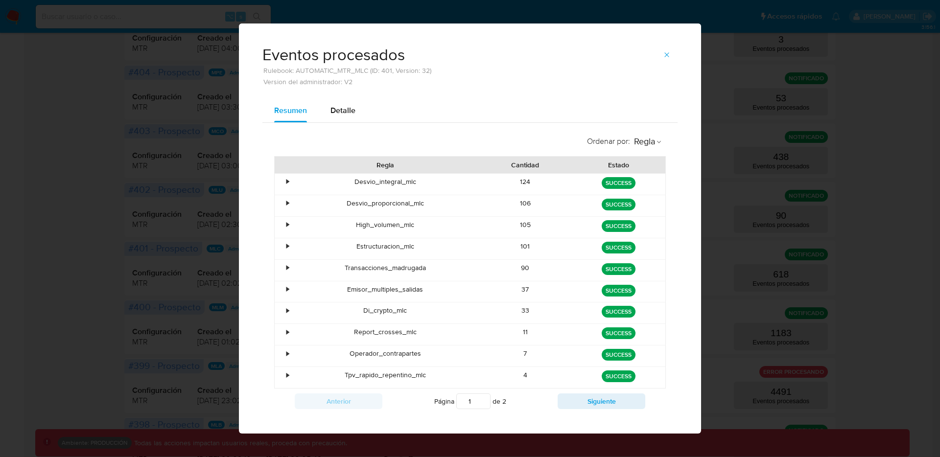
click at [286, 178] on div "•" at bounding box center [287, 181] width 2 height 9
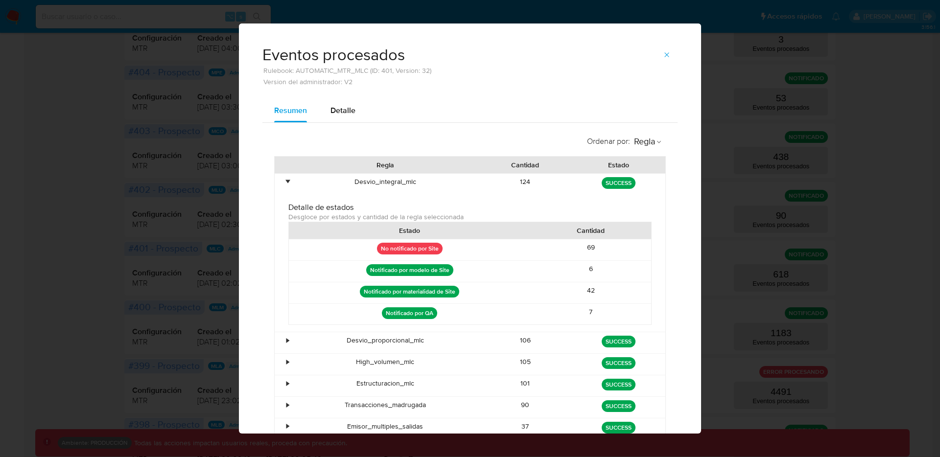
click at [286, 180] on div "•" at bounding box center [287, 181] width 2 height 9
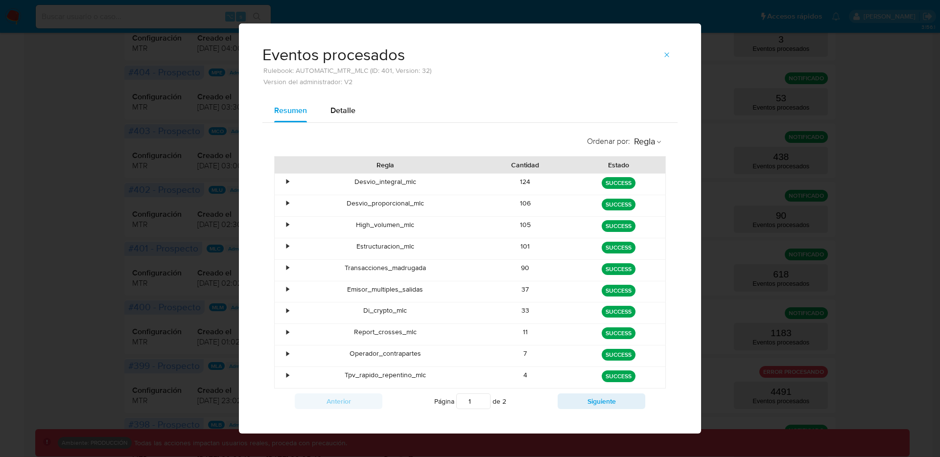
click at [292, 180] on div "Desvio_integral_mlc" at bounding box center [385, 184] width 187 height 21
click at [292, 181] on div "Desvio_integral_mlc" at bounding box center [385, 184] width 187 height 21
click at [286, 181] on div "•" at bounding box center [287, 181] width 2 height 9
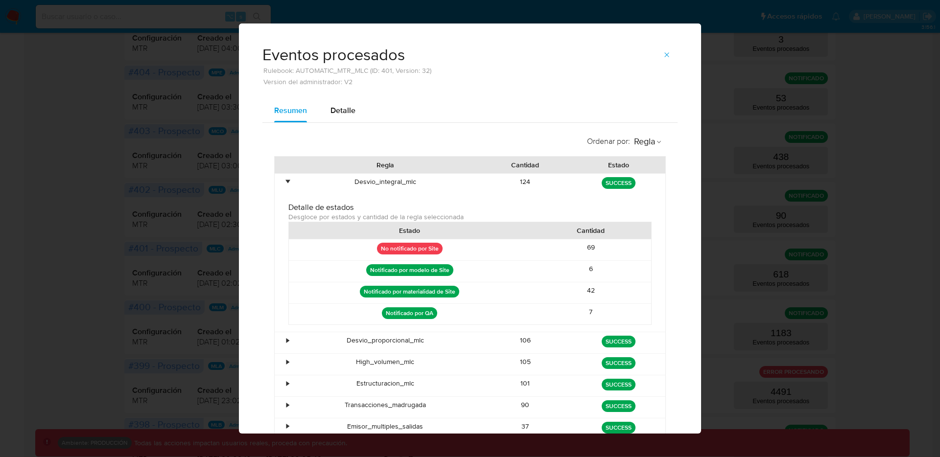
click at [280, 181] on div "•" at bounding box center [283, 184] width 17 height 21
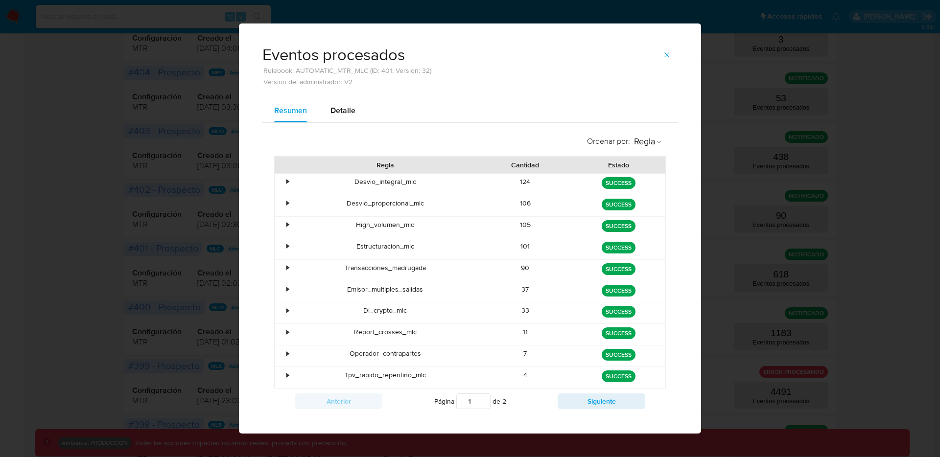
click at [286, 246] on div "•" at bounding box center [287, 246] width 2 height 9
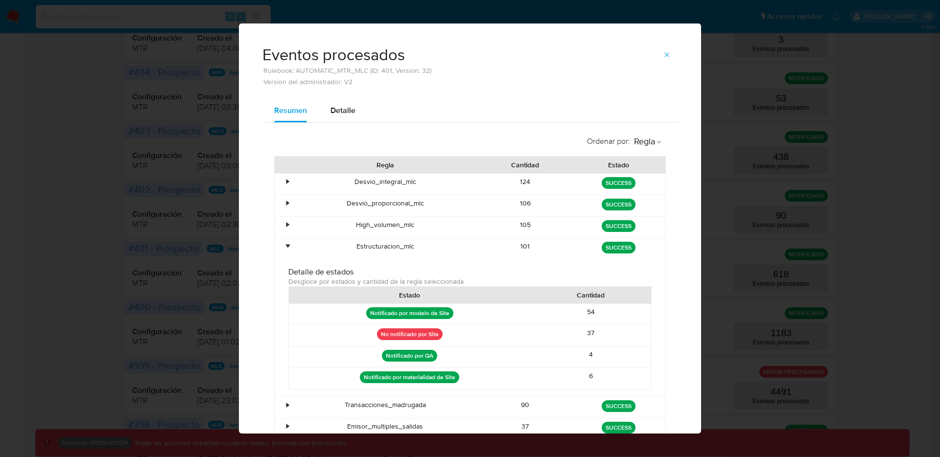
click at [286, 246] on div "•" at bounding box center [287, 246] width 2 height 9
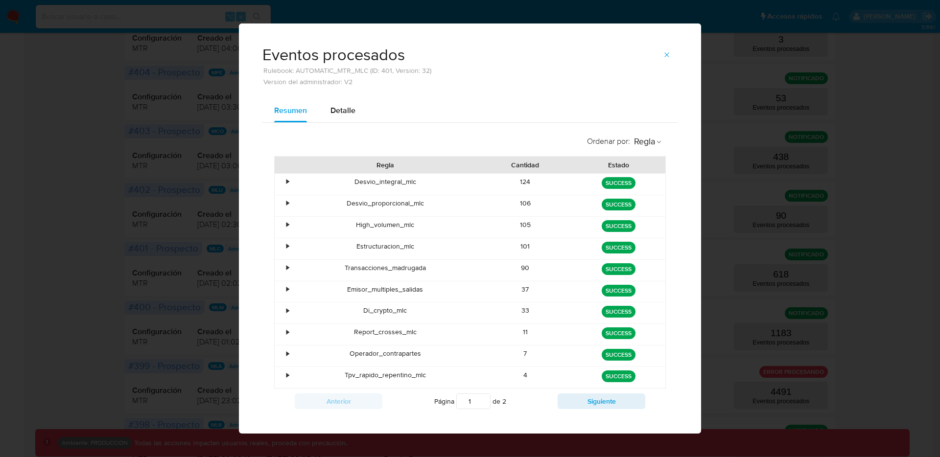
scroll to position [12, 0]
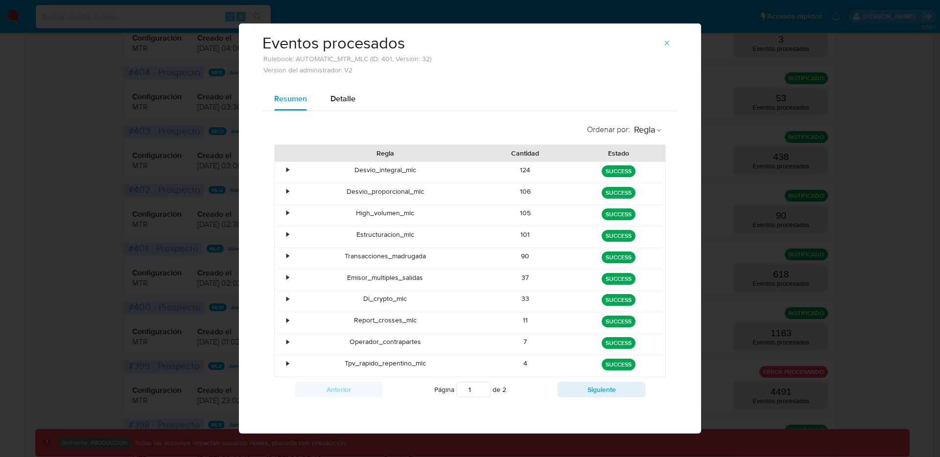
click at [286, 342] on div "•" at bounding box center [283, 344] width 17 height 21
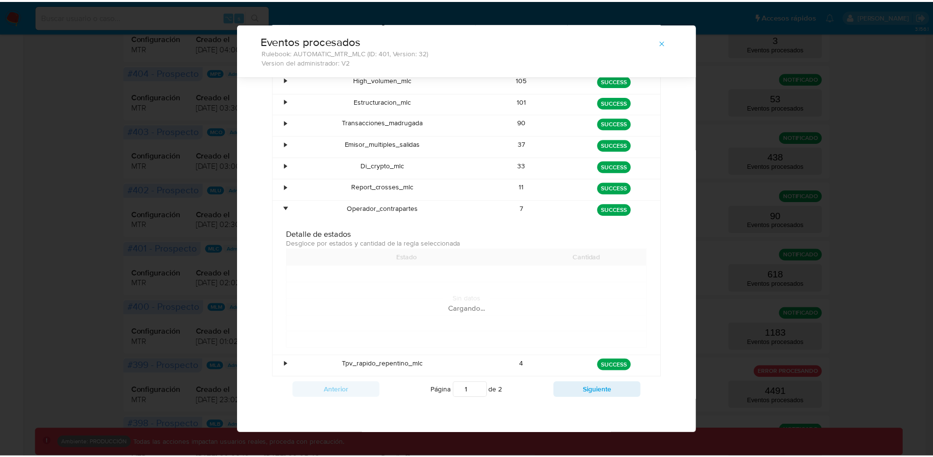
scroll to position [62, 0]
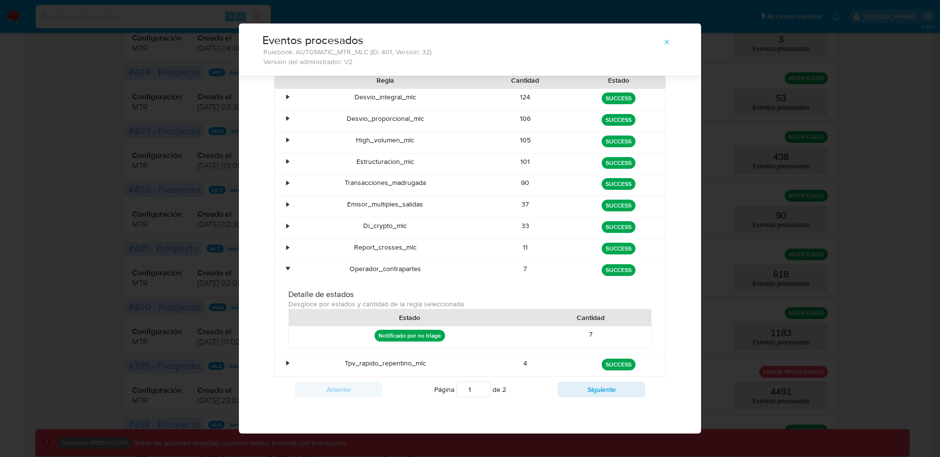
drag, startPoint x: 468, startPoint y: 340, endPoint x: 321, endPoint y: 323, distance: 148.4
click at [322, 324] on div "Estado Cantidad Notificado por no triage 7" at bounding box center [469, 328] width 363 height 39
click at [366, 266] on div "Operador_contrapartes" at bounding box center [385, 271] width 187 height 21
drag, startPoint x: 602, startPoint y: 328, endPoint x: 194, endPoint y: 334, distance: 407.5
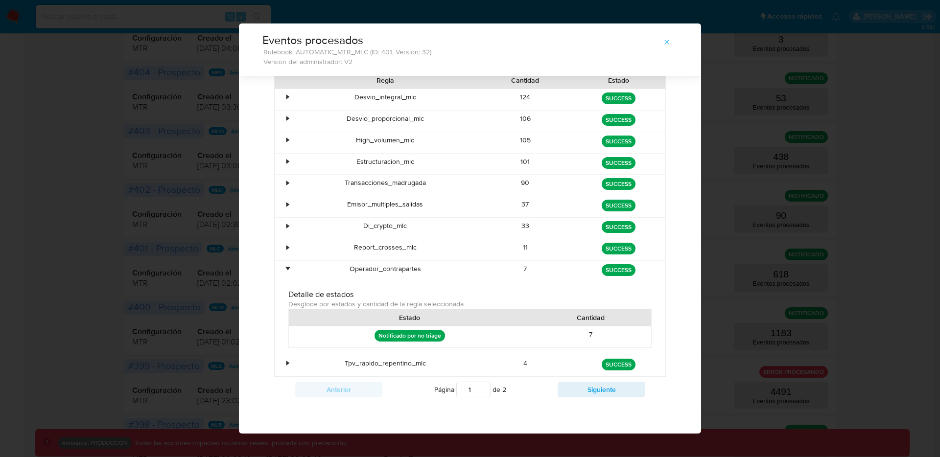
click at [195, 334] on div "Eventos procesados Rulebook: AUTOMATIC_MTR_MLC (ID: 401, Version: 32) Version d…" at bounding box center [470, 228] width 940 height 457
click at [666, 46] on span "button" at bounding box center [667, 42] width 8 height 14
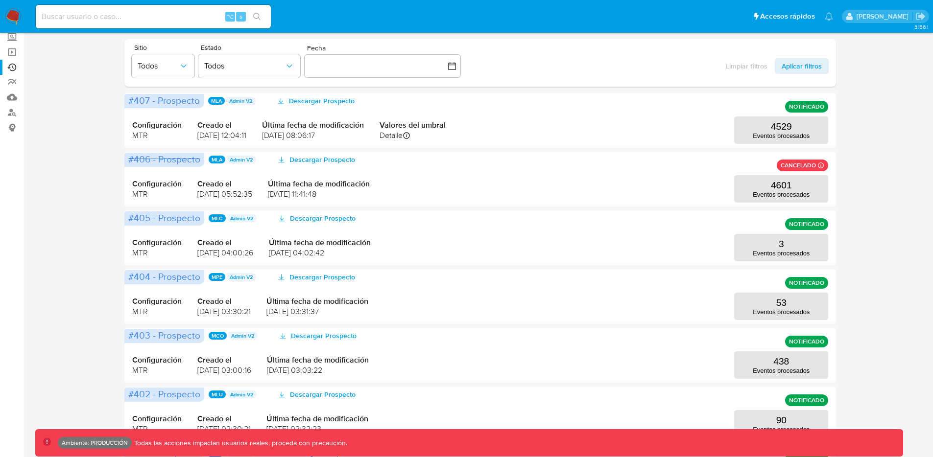
scroll to position [0, 0]
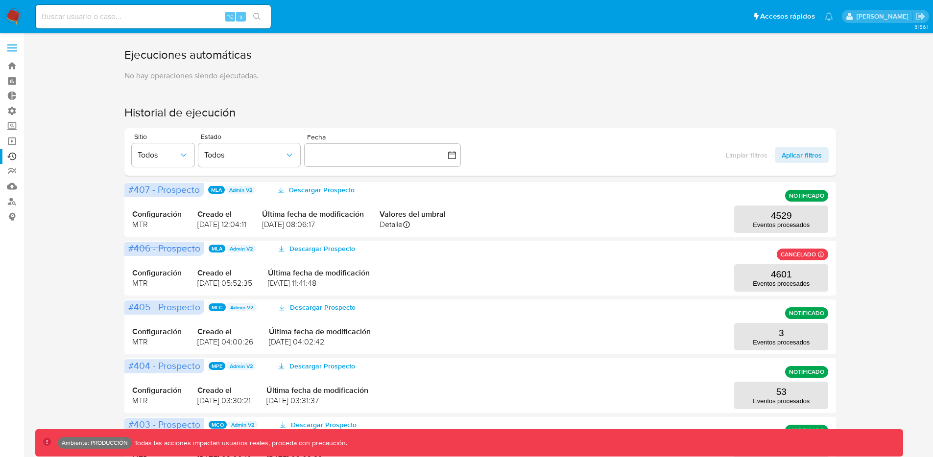
click at [14, 50] on span at bounding box center [12, 50] width 10 height 1
click at [0, 0] on input "checkbox" at bounding box center [0, 0] width 0 height 0
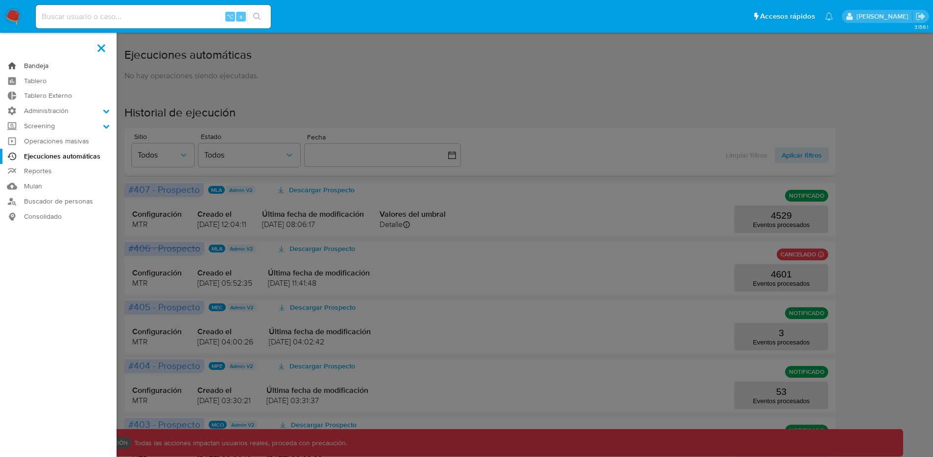
click at [43, 68] on link "Bandeja" at bounding box center [58, 65] width 117 height 15
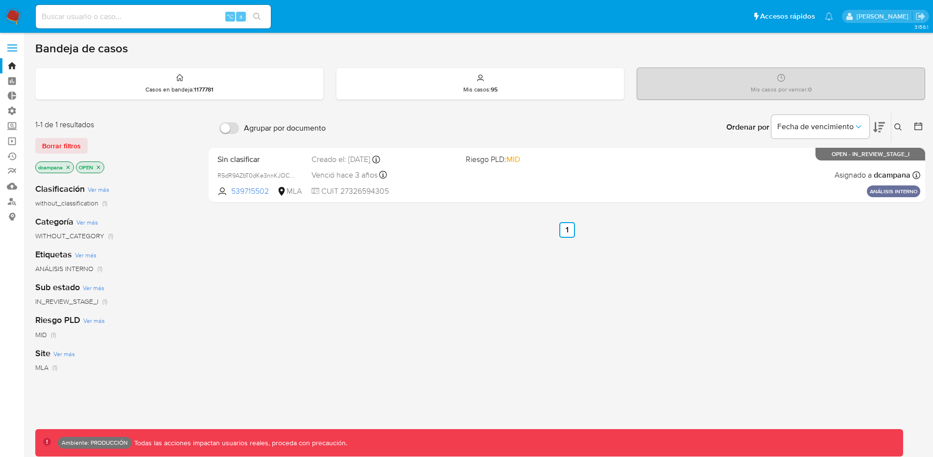
click at [98, 166] on icon "close-filter" at bounding box center [98, 168] width 6 height 6
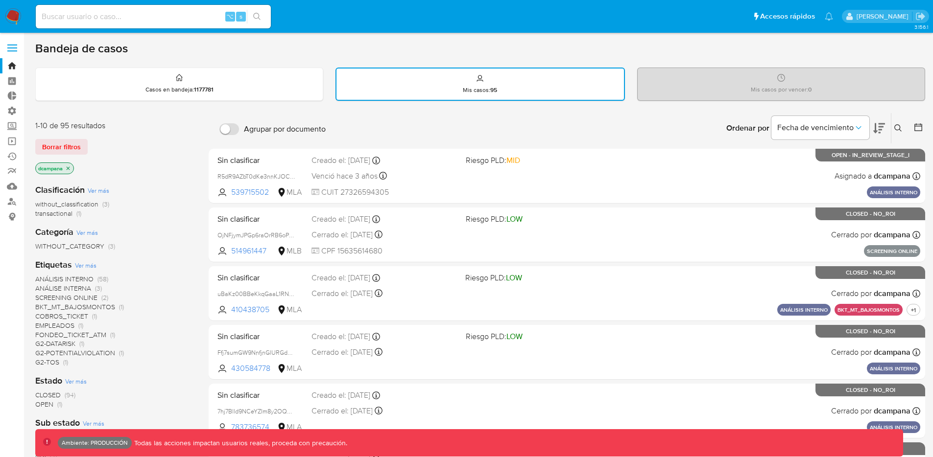
click at [70, 166] on icon "close-filter" at bounding box center [68, 169] width 6 height 6
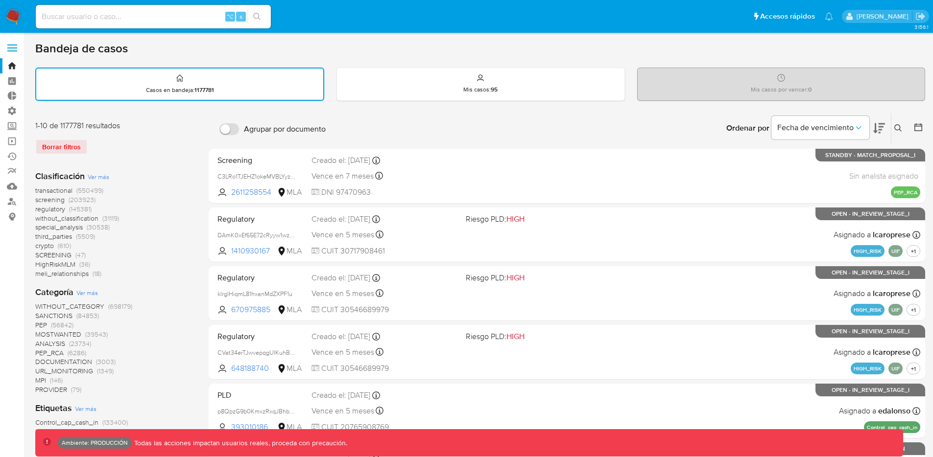
click at [63, 190] on span "transactional" at bounding box center [53, 191] width 37 height 10
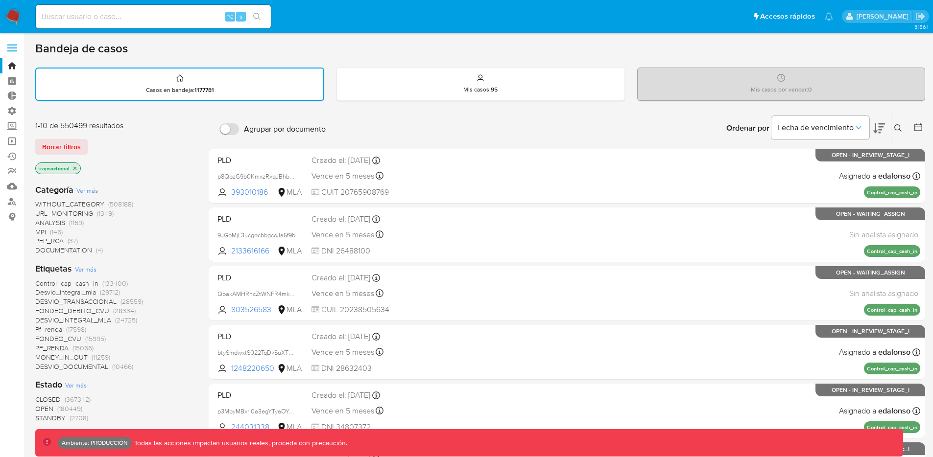
click at [68, 293] on span "Desvio_integral_mla" at bounding box center [65, 292] width 61 height 10
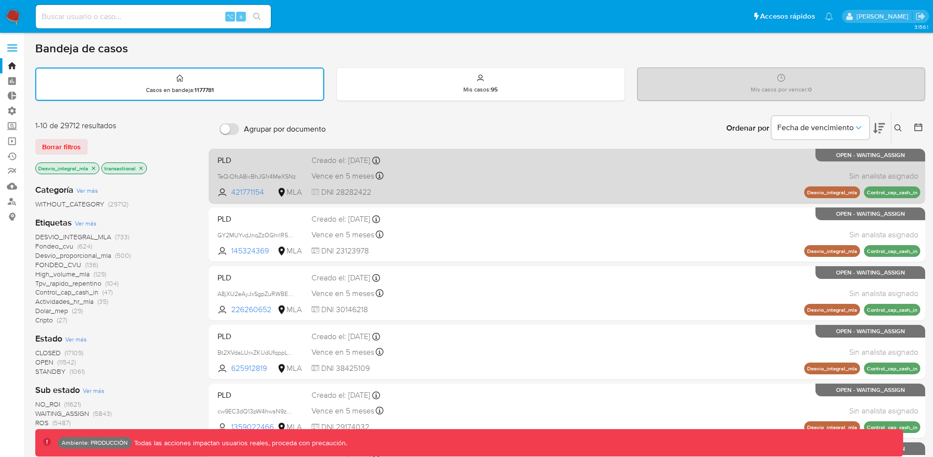
click at [485, 178] on div "PLD TeQiOfcA8ivBhJG1r4MeXSNz 421771154 MLA Creado el: [DATE] Creado el: [DATE] …" at bounding box center [566, 175] width 707 height 49
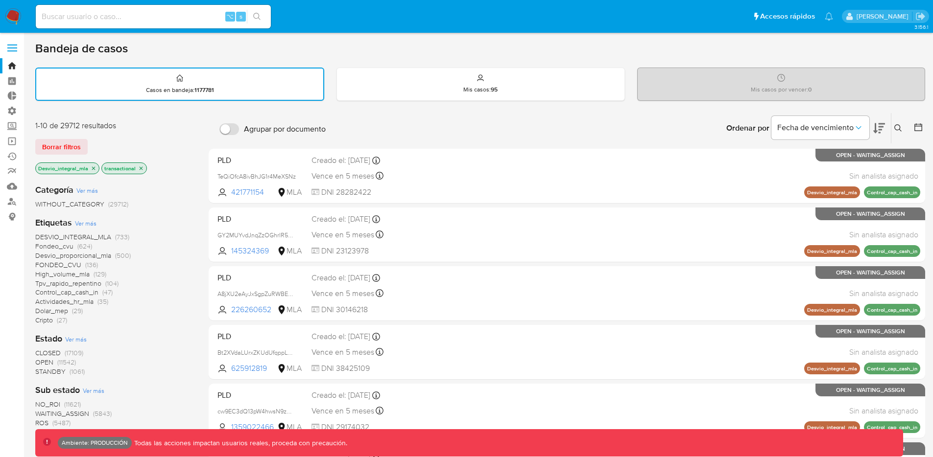
click at [15, 46] on label at bounding box center [12, 48] width 24 height 21
click at [0, 0] on input "checkbox" at bounding box center [0, 0] width 0 height 0
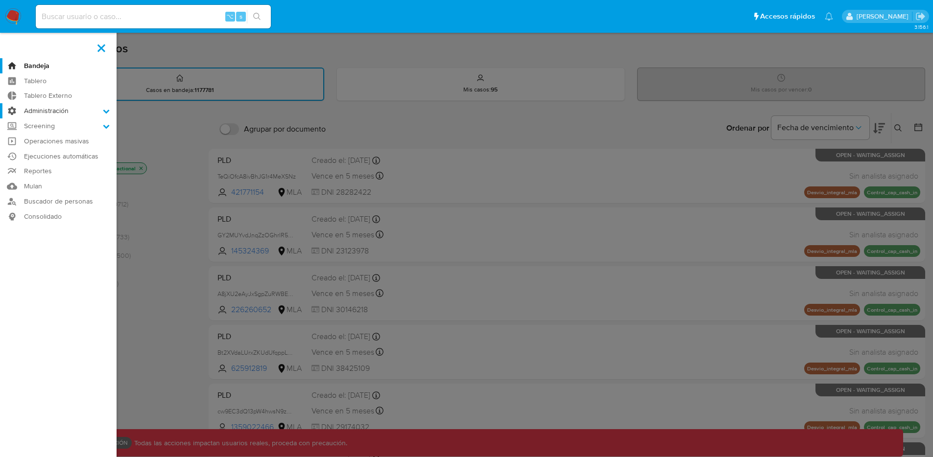
click at [50, 113] on label "Administración" at bounding box center [58, 110] width 117 height 15
click at [0, 0] on input "Administración" at bounding box center [0, 0] width 0 height 0
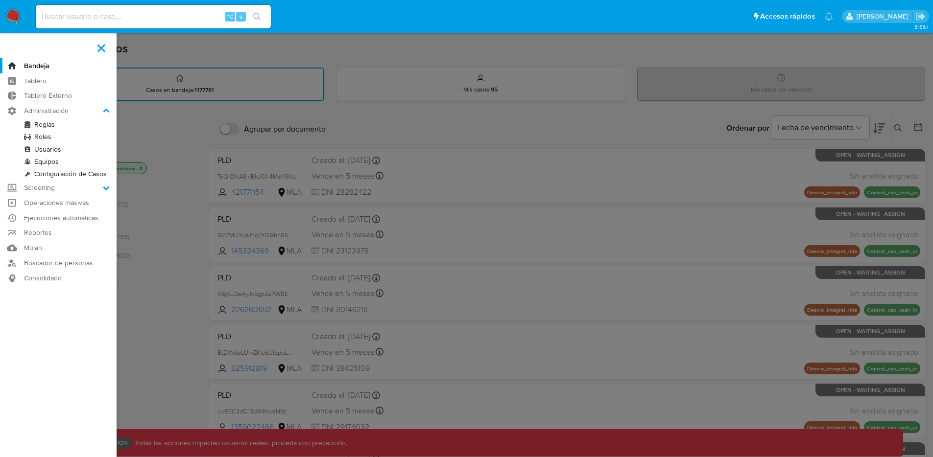
click at [46, 127] on link "Reglas" at bounding box center [58, 124] width 117 height 12
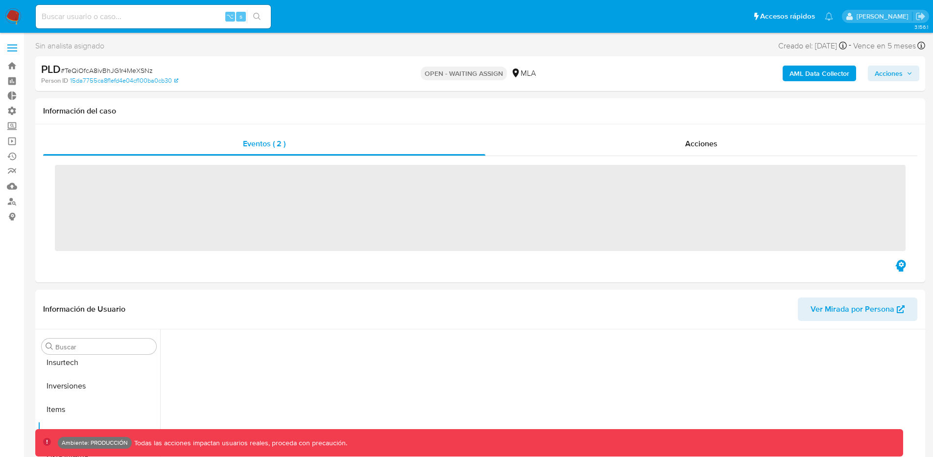
scroll to position [461, 0]
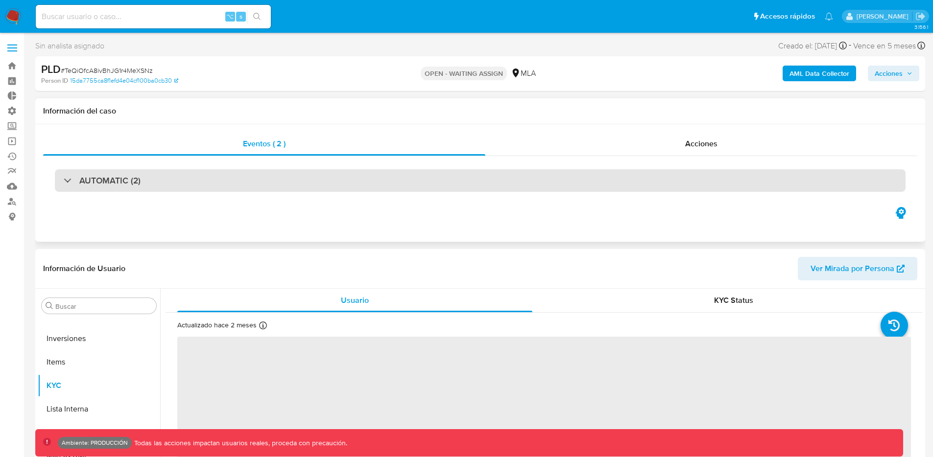
click at [503, 185] on div "AUTOMATIC (2)" at bounding box center [480, 180] width 851 height 23
select select "10"
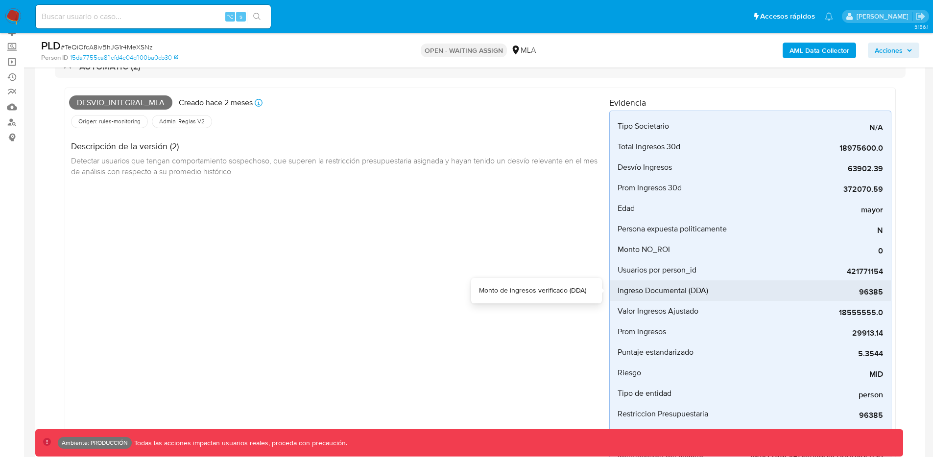
scroll to position [65, 0]
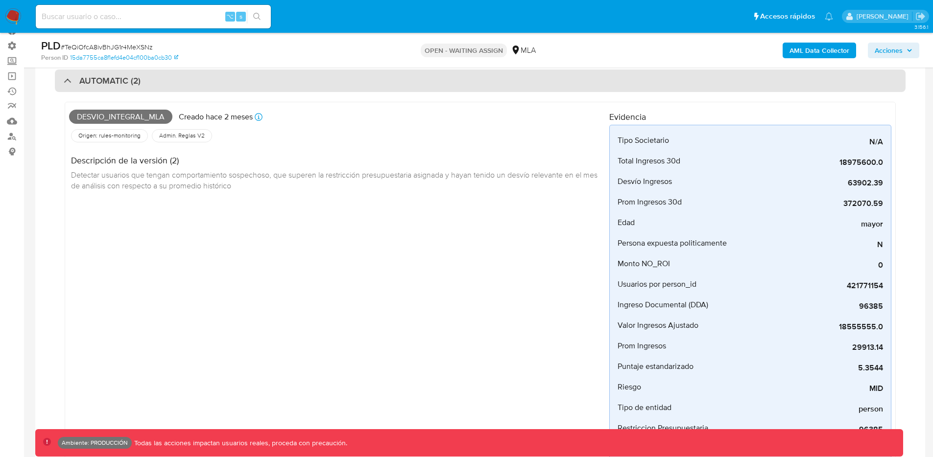
click at [65, 79] on div "AUTOMATIC (2)" at bounding box center [102, 80] width 77 height 11
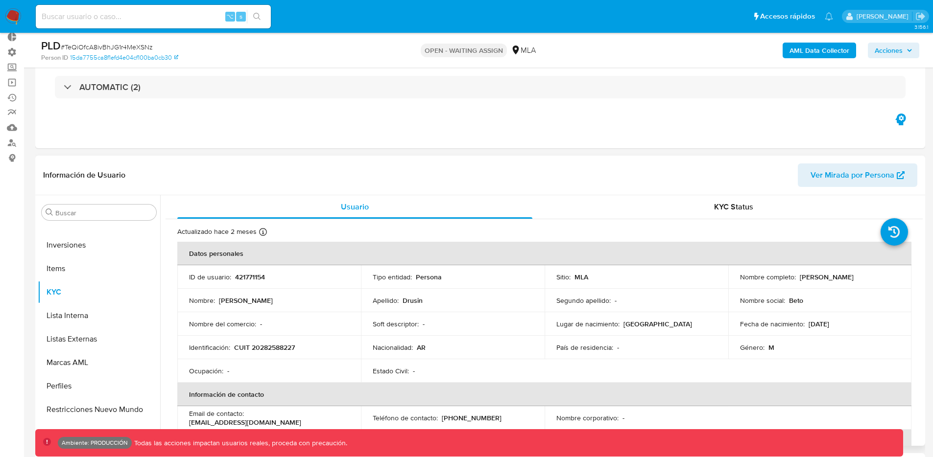
scroll to position [0, 0]
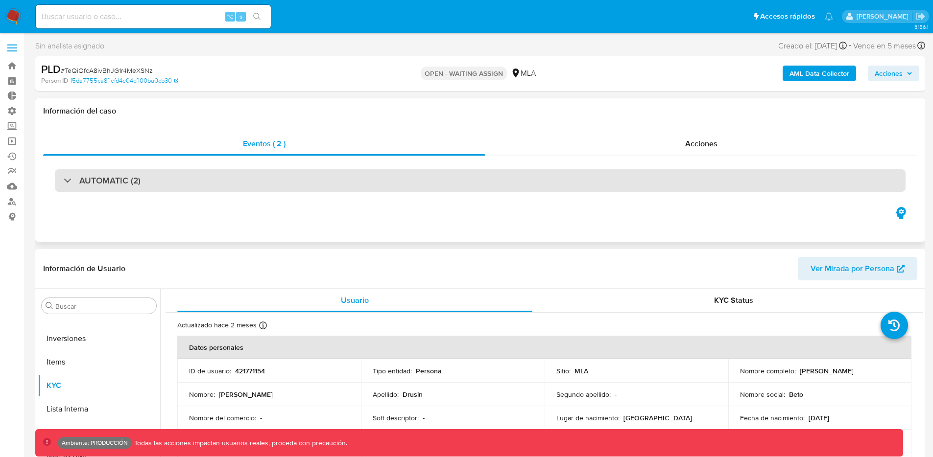
click at [73, 178] on div "AUTOMATIC (2)" at bounding box center [102, 180] width 77 height 11
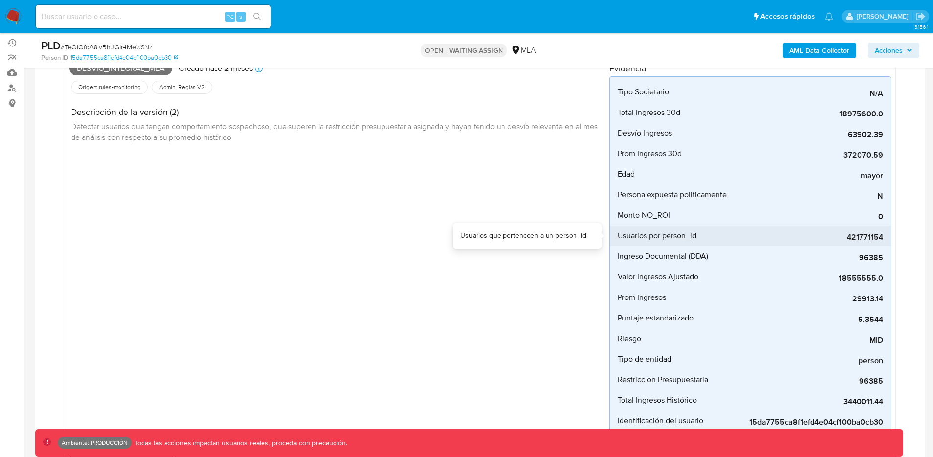
scroll to position [28, 0]
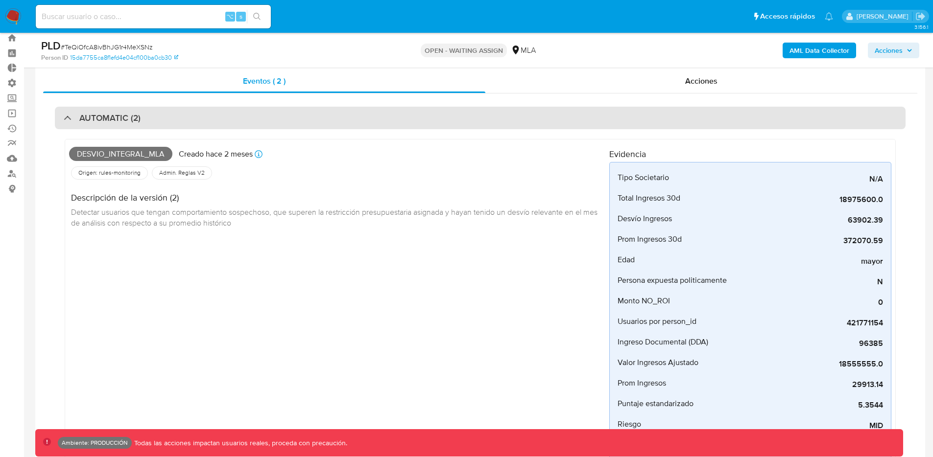
click at [72, 118] on div "AUTOMATIC (2)" at bounding box center [102, 118] width 77 height 11
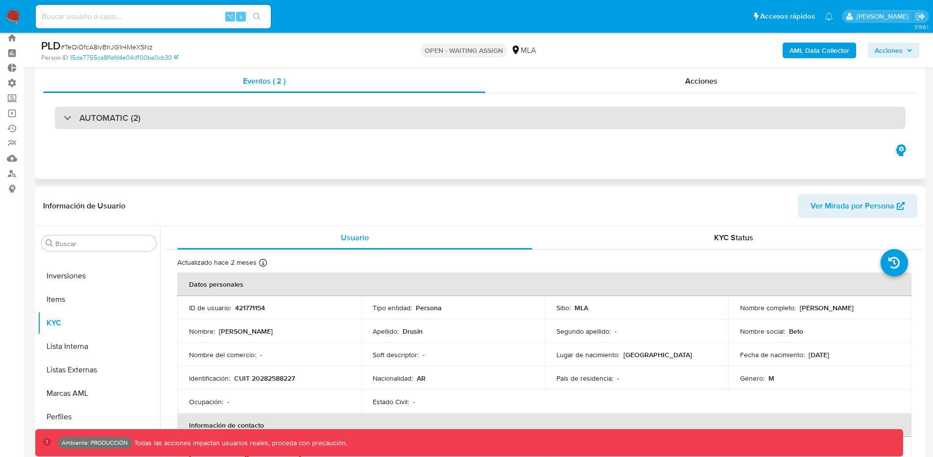
click at [71, 109] on div "AUTOMATIC (2)" at bounding box center [480, 118] width 851 height 23
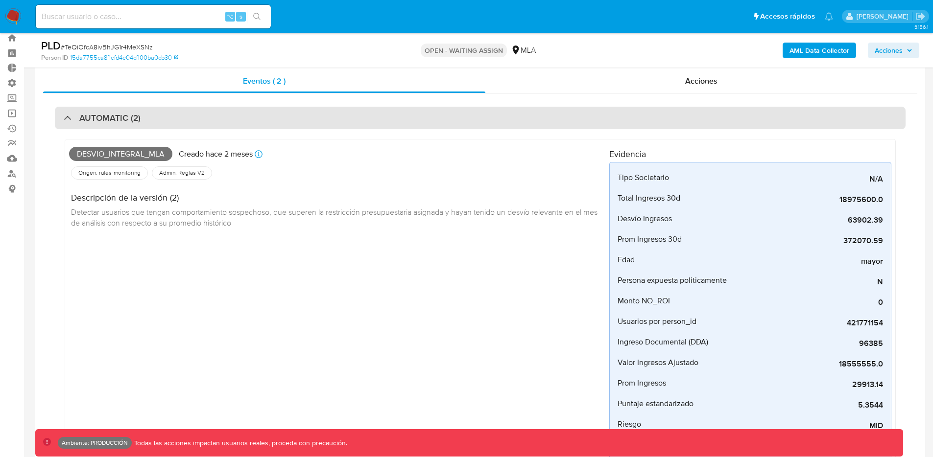
click at [69, 111] on div "AUTOMATIC (2)" at bounding box center [480, 118] width 851 height 23
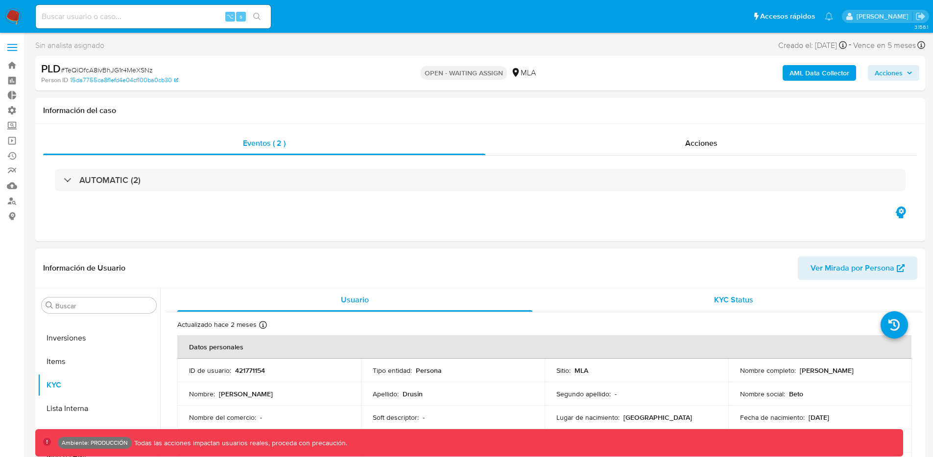
scroll to position [0, 0]
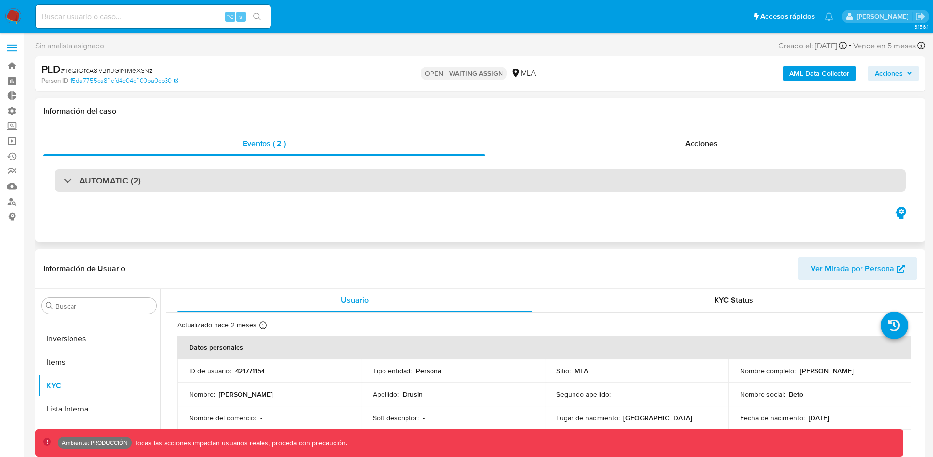
click at [73, 182] on div "AUTOMATIC (2)" at bounding box center [102, 180] width 77 height 11
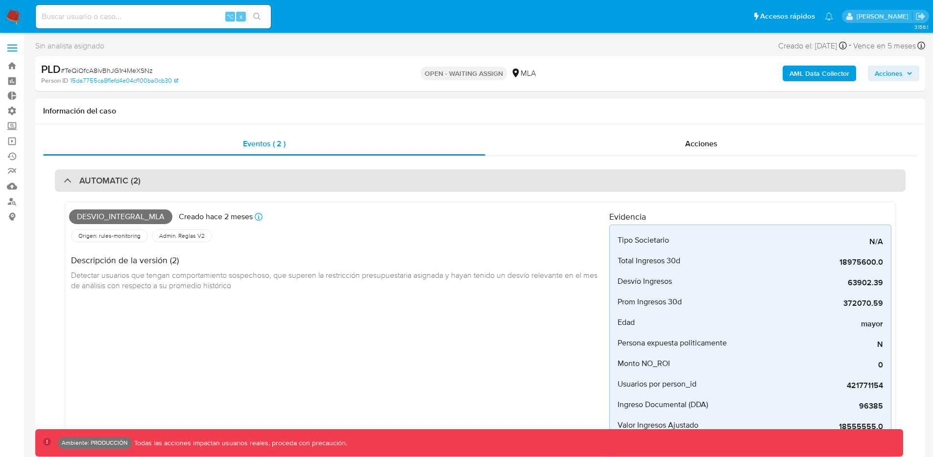
click at [61, 173] on div "AUTOMATIC (2)" at bounding box center [480, 180] width 851 height 23
